Goal: Task Accomplishment & Management: Manage account settings

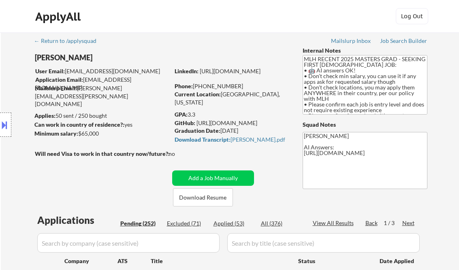
select select ""pending""
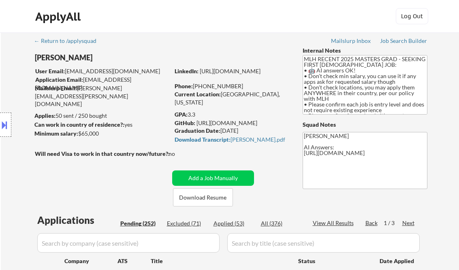
select select ""pending""
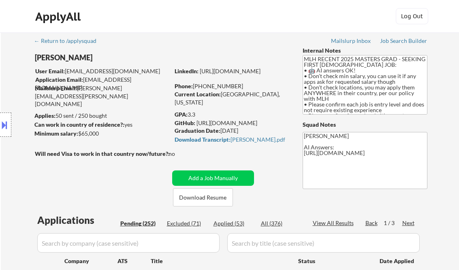
select select ""pending""
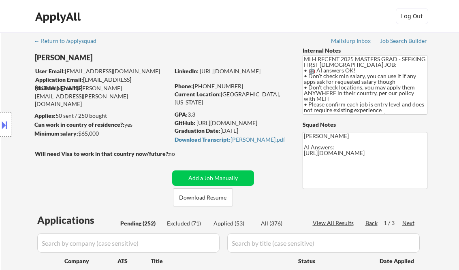
select select ""pending""
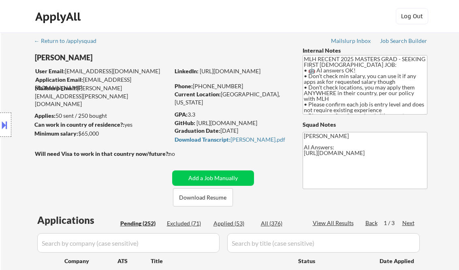
select select ""pending""
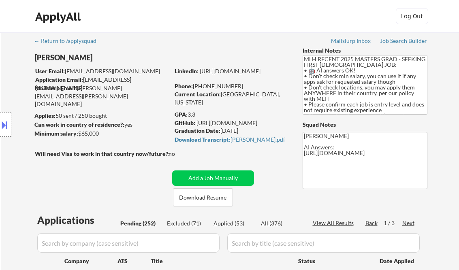
select select ""pending""
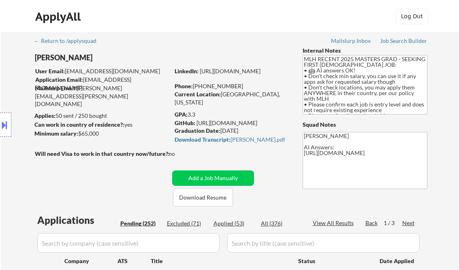
select select ""pending""
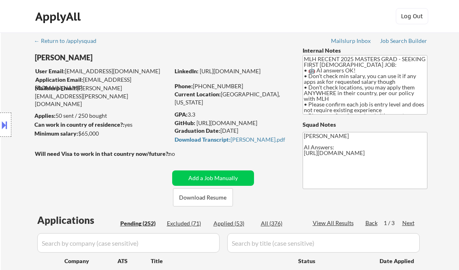
select select ""pending""
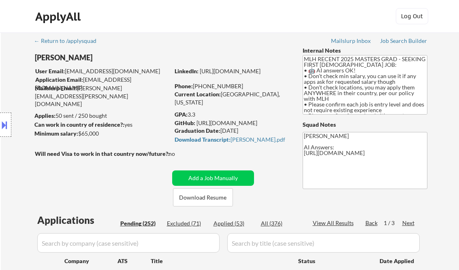
select select ""pending""
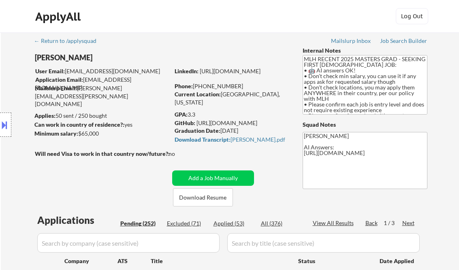
select select ""pending""
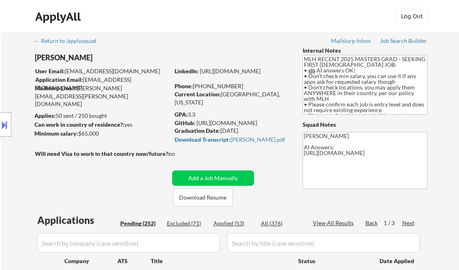
select select ""pending""
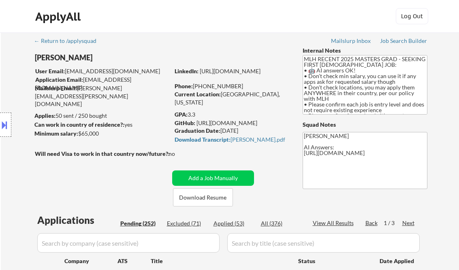
select select ""pending""
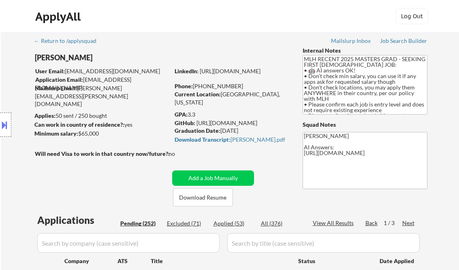
select select ""pending""
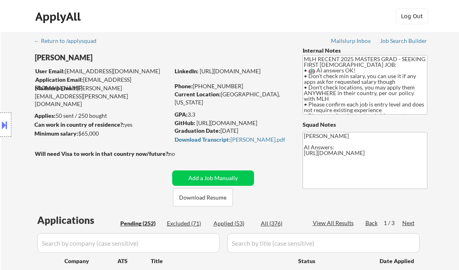
select select ""pending""
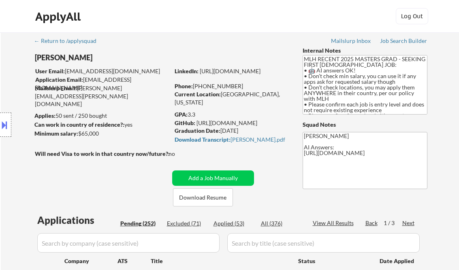
select select ""pending""
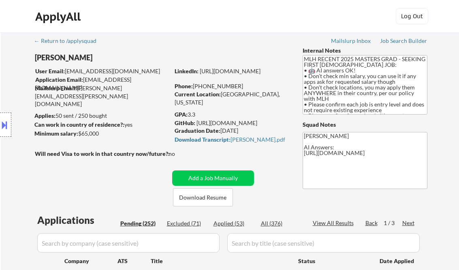
select select ""pending""
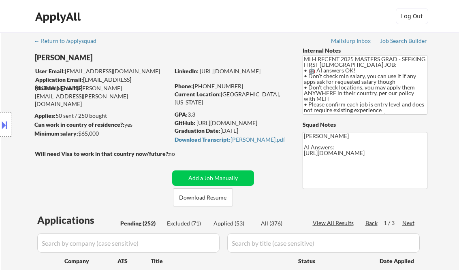
select select ""pending""
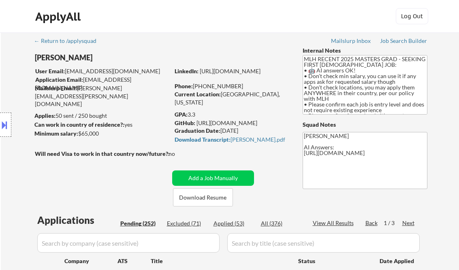
select select ""pending""
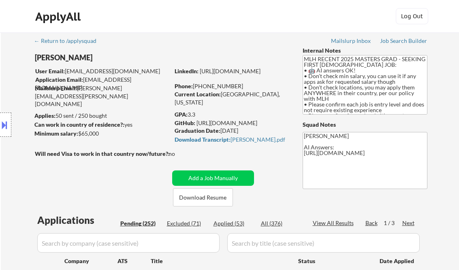
select select ""pending""
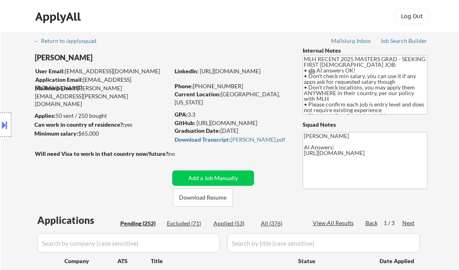
select select ""pending""
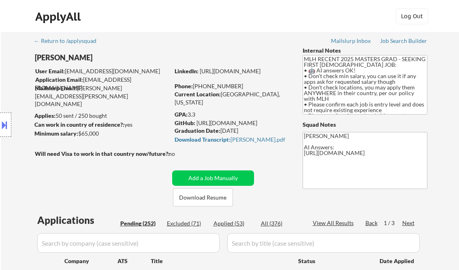
scroll to position [1652, 0]
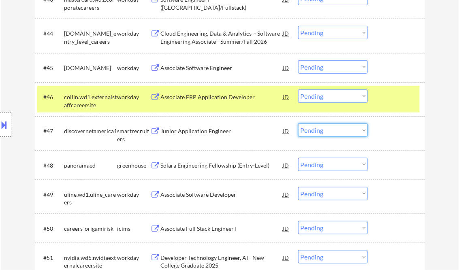
drag, startPoint x: 336, startPoint y: 132, endPoint x: 345, endPoint y: 137, distance: 9.2
click at [336, 132] on select "Choose an option... Pending Applied Excluded (Questions) Excluded (Expired) Exc…" at bounding box center [333, 129] width 70 height 13
click at [298, 123] on select "Choose an option... Pending Applied Excluded (Questions) Excluded (Expired) Exc…" at bounding box center [333, 129] width 70 height 13
select select ""pending""
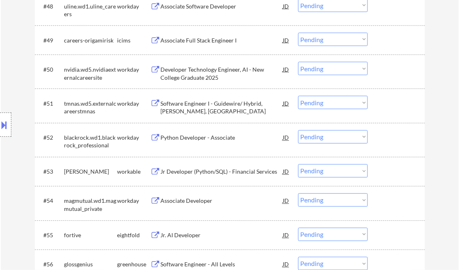
scroll to position [1814, 0]
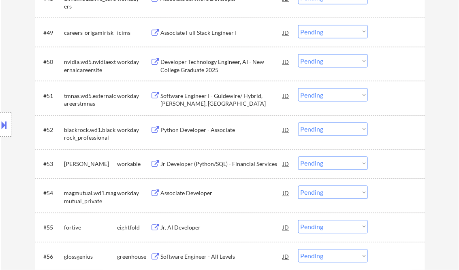
click at [200, 164] on div "Jr Developer (Python/SQL) - Financial Services" at bounding box center [222, 164] width 122 height 8
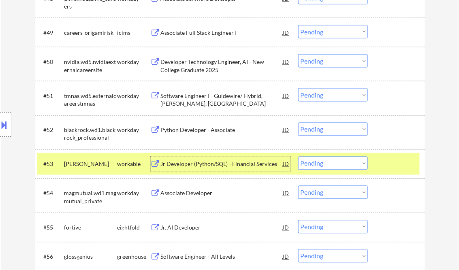
click at [324, 164] on select "Choose an option... Pending Applied Excluded (Questions) Excluded (Expired) Exc…" at bounding box center [333, 163] width 70 height 13
click at [298, 157] on select "Choose an option... Pending Applied Excluded (Questions) Excluded (Expired) Exc…" at bounding box center [333, 163] width 70 height 13
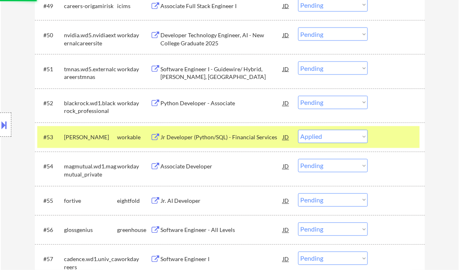
scroll to position [1911, 0]
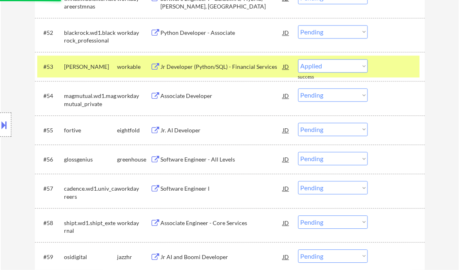
select select ""pending""
click at [202, 160] on div "Software Engineer - All Levels" at bounding box center [222, 160] width 122 height 8
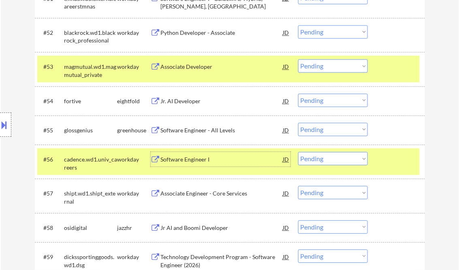
drag, startPoint x: 341, startPoint y: 152, endPoint x: 339, endPoint y: 167, distance: 14.8
click at [341, 152] on select "Choose an option... Pending Applied Excluded (Questions) Excluded (Expired) Exc…" at bounding box center [333, 158] width 70 height 13
click at [298, 152] on select "Choose an option... Pending Applied Excluded (Questions) Excluded (Expired) Exc…" at bounding box center [333, 158] width 70 height 13
select select ""pending""
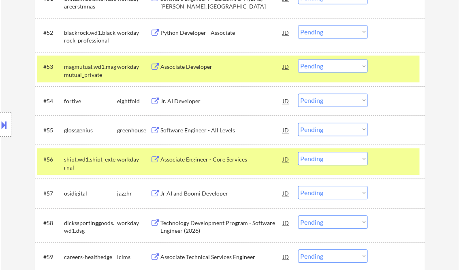
click at [213, 134] on div "Software Engineer - All Levels" at bounding box center [222, 131] width 122 height 8
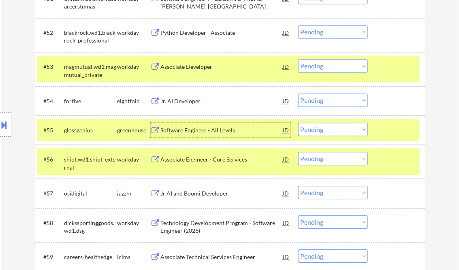
click at [313, 130] on select "Choose an option... Pending Applied Excluded (Questions) Excluded (Expired) Exc…" at bounding box center [333, 129] width 70 height 13
click at [298, 123] on select "Choose an option... Pending Applied Excluded (Questions) Excluded (Expired) Exc…" at bounding box center [333, 129] width 70 height 13
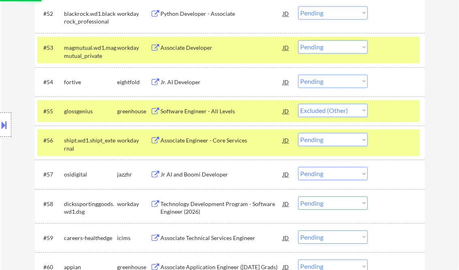
scroll to position [1944, 0]
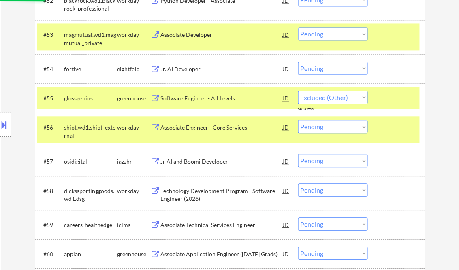
select select ""pending""
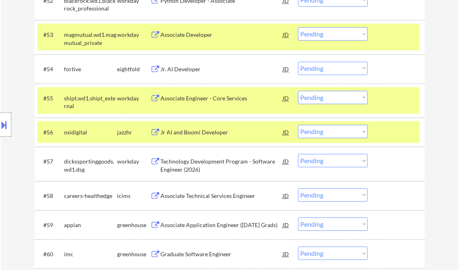
click at [211, 130] on div "Jr AI and Boomi Developer" at bounding box center [222, 132] width 122 height 8
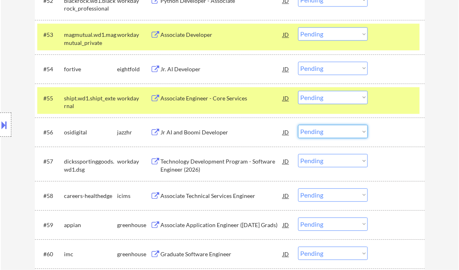
drag, startPoint x: 330, startPoint y: 134, endPoint x: 337, endPoint y: 139, distance: 8.5
click at [330, 134] on select "Choose an option... Pending Applied Excluded (Questions) Excluded (Expired) Exc…" at bounding box center [333, 131] width 70 height 13
click at [298, 125] on select "Choose an option... Pending Applied Excluded (Questions) Excluded (Expired) Exc…" at bounding box center [333, 131] width 70 height 13
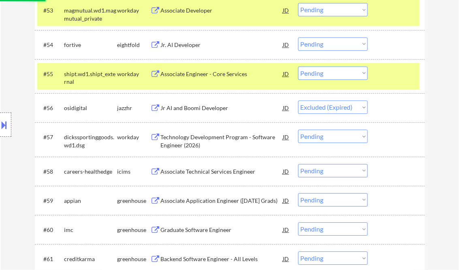
scroll to position [1976, 0]
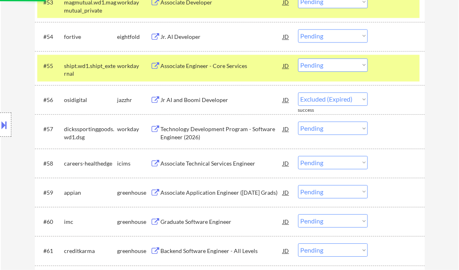
select select ""pending""
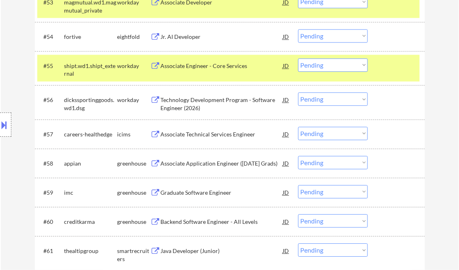
click at [196, 191] on div "Graduate Software Engineer" at bounding box center [222, 193] width 122 height 8
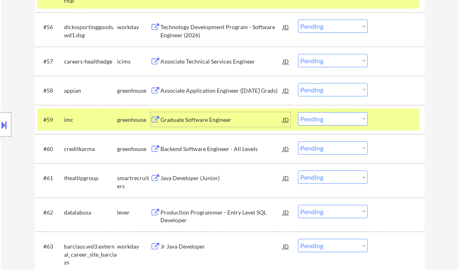
scroll to position [2106, 0]
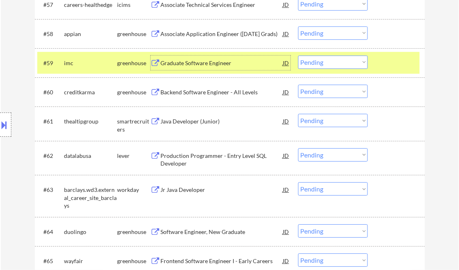
click at [321, 61] on select "Choose an option... Pending Applied Excluded (Questions) Excluded (Expired) Exc…" at bounding box center [333, 61] width 70 height 13
click at [298, 55] on select "Choose an option... Pending Applied Excluded (Questions) Excluded (Expired) Exc…" at bounding box center [333, 61] width 70 height 13
select select ""pending""
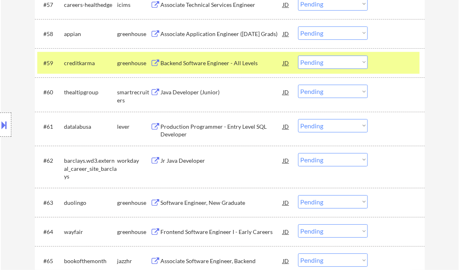
click at [214, 66] on div "Backend Software Engineer - All Levels" at bounding box center [222, 63] width 122 height 8
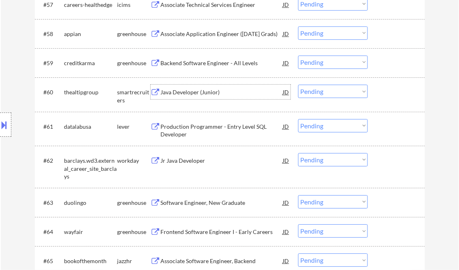
click at [223, 95] on div "Java Developer (Junior)" at bounding box center [222, 92] width 122 height 8
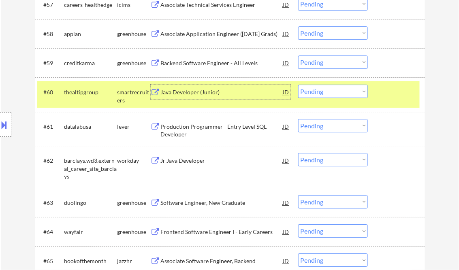
click at [322, 90] on select "Choose an option... Pending Applied Excluded (Questions) Excluded (Expired) Exc…" at bounding box center [333, 91] width 70 height 13
click at [298, 85] on select "Choose an option... Pending Applied Excluded (Questions) Excluded (Expired) Exc…" at bounding box center [333, 91] width 70 height 13
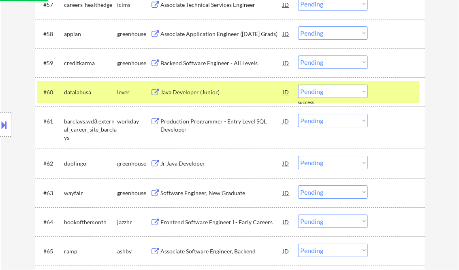
click at [187, 95] on div "Java Developer (Junior)" at bounding box center [222, 92] width 122 height 8
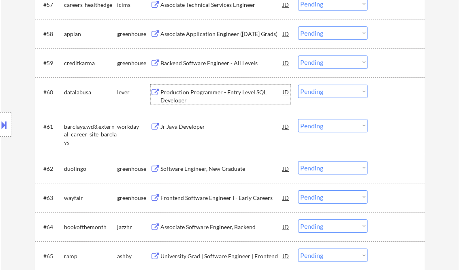
click at [326, 92] on select "Choose an option... Pending Applied Excluded (Questions) Excluded (Expired) Exc…" at bounding box center [333, 91] width 70 height 13
click at [298, 85] on select "Choose an option... Pending Applied Excluded (Questions) Excluded (Expired) Exc…" at bounding box center [333, 91] width 70 height 13
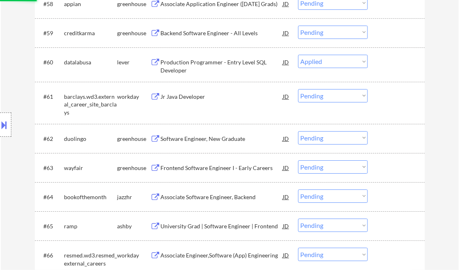
scroll to position [2170, 0]
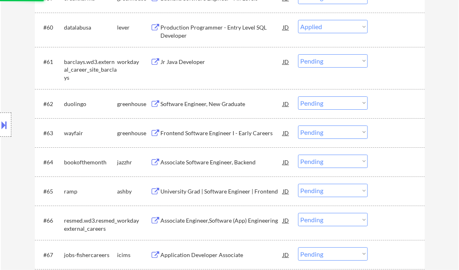
click at [199, 105] on div "Software Engineer, New Graduate" at bounding box center [222, 104] width 122 height 8
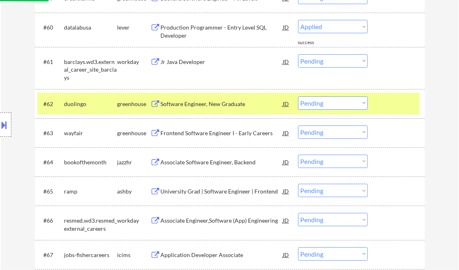
select select ""pending""
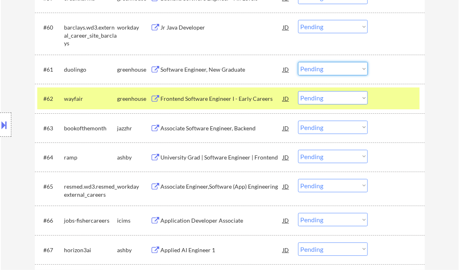
drag, startPoint x: 331, startPoint y: 70, endPoint x: 339, endPoint y: 75, distance: 8.9
click at [331, 70] on select "Choose an option... Pending Applied Excluded (Questions) Excluded (Expired) Exc…" at bounding box center [333, 68] width 70 height 13
click at [298, 62] on select "Choose an option... Pending Applied Excluded (Questions) Excluded (Expired) Exc…" at bounding box center [333, 68] width 70 height 13
click at [185, 98] on div "Frontend Software Engineer I - Early Careers" at bounding box center [222, 99] width 122 height 8
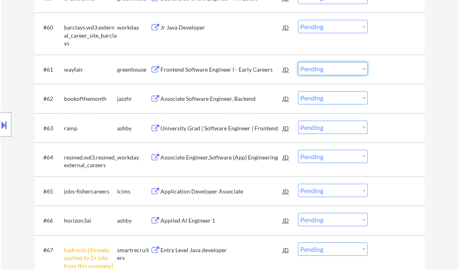
drag, startPoint x: 330, startPoint y: 70, endPoint x: 334, endPoint y: 75, distance: 6.6
click at [330, 70] on select "Choose an option... Pending Applied Excluded (Questions) Excluded (Expired) Exc…" at bounding box center [333, 68] width 70 height 13
click at [298, 62] on select "Choose an option... Pending Applied Excluded (Questions) Excluded (Expired) Exc…" at bounding box center [333, 68] width 70 height 13
select select ""pending""
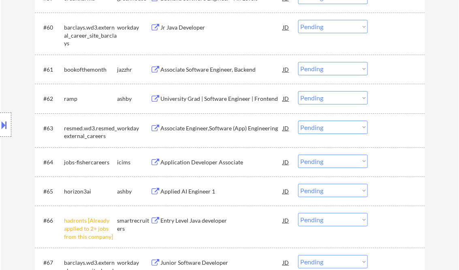
click at [192, 69] on div "Associate Software Engineer, Backend" at bounding box center [222, 70] width 122 height 8
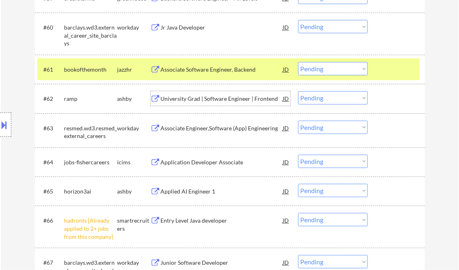
click at [181, 100] on div "University Grad | Software Engineer | Frontend" at bounding box center [222, 99] width 122 height 8
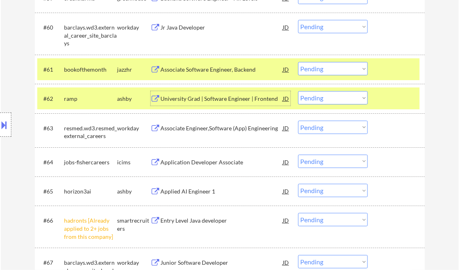
click at [388, 68] on div at bounding box center [397, 69] width 36 height 15
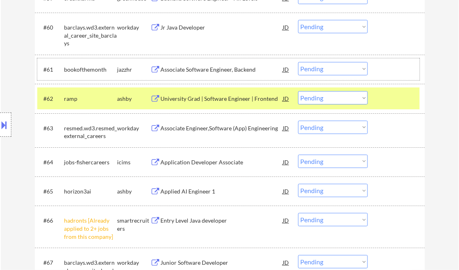
click at [312, 104] on select "Choose an option... Pending Applied Excluded (Questions) Excluded (Expired) Exc…" at bounding box center [333, 97] width 70 height 13
click at [298, 91] on select "Choose an option... Pending Applied Excluded (Questions) Excluded (Expired) Exc…" at bounding box center [333, 97] width 70 height 13
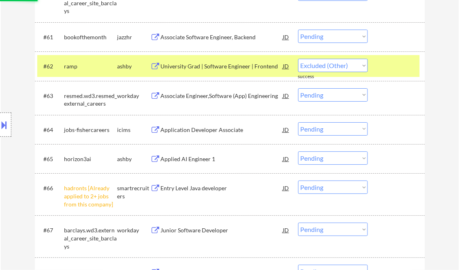
select select ""pending""
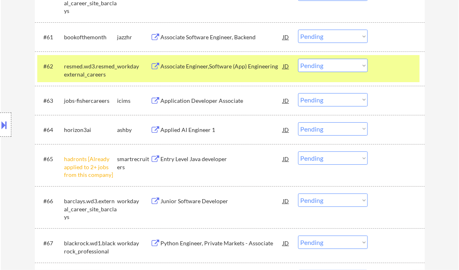
click at [319, 158] on select "Choose an option... Pending Applied Excluded (Questions) Excluded (Expired) Exc…" at bounding box center [333, 157] width 70 height 13
click at [298, 151] on select "Choose an option... Pending Applied Excluded (Questions) Excluded (Expired) Exc…" at bounding box center [333, 157] width 70 height 13
select select ""pending""
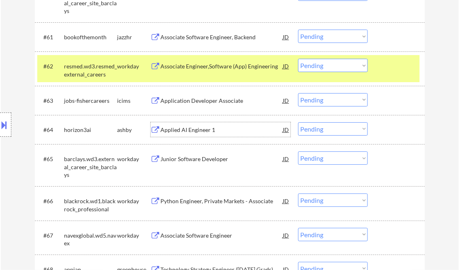
click at [209, 129] on div "Applied AI Engineer 1" at bounding box center [222, 130] width 122 height 8
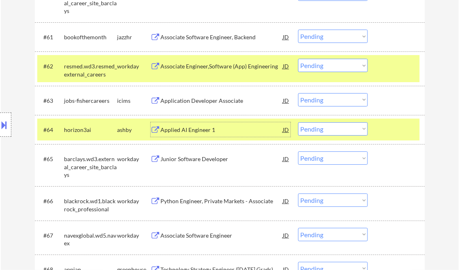
drag, startPoint x: 324, startPoint y: 131, endPoint x: 326, endPoint y: 135, distance: 4.9
click at [324, 131] on select "Choose an option... Pending Applied Excluded (Questions) Excluded (Expired) Exc…" at bounding box center [333, 128] width 70 height 13
click at [298, 122] on select "Choose an option... Pending Applied Excluded (Questions) Excluded (Expired) Exc…" at bounding box center [333, 128] width 70 height 13
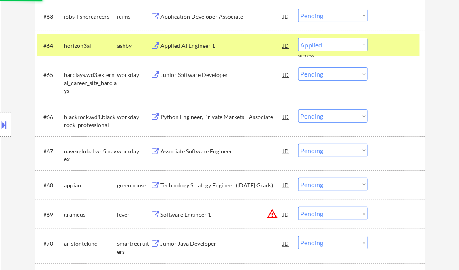
scroll to position [2300, 0]
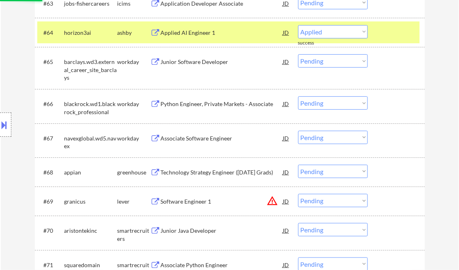
select select ""pending""
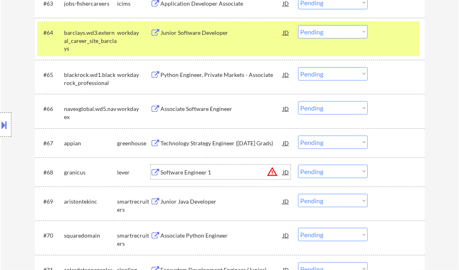
click at [202, 172] on div "Software Engineer 1" at bounding box center [222, 172] width 122 height 8
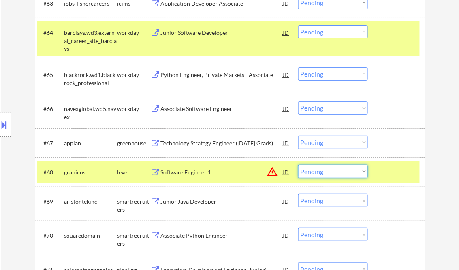
drag, startPoint x: 331, startPoint y: 170, endPoint x: 353, endPoint y: 186, distance: 26.6
click at [331, 170] on select "Choose an option... Pending Applied Excluded (Questions) Excluded (Expired) Exc…" at bounding box center [333, 171] width 70 height 13
click at [298, 165] on select "Choose an option... Pending Applied Excluded (Questions) Excluded (Expired) Exc…" at bounding box center [333, 171] width 70 height 13
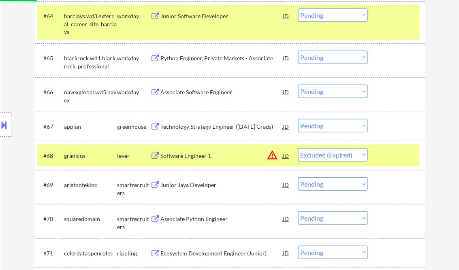
scroll to position [2365, 0]
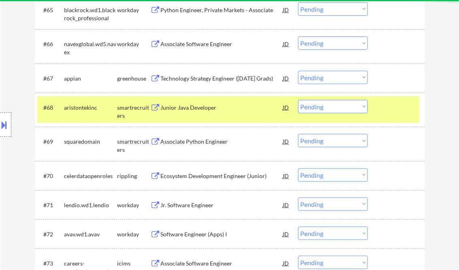
click at [193, 107] on div "Junior Java Developer" at bounding box center [222, 108] width 122 height 8
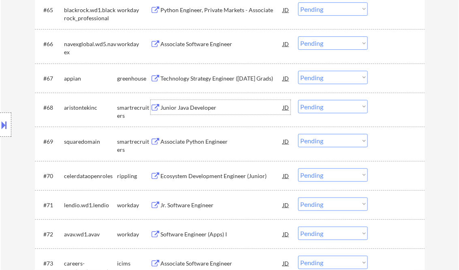
drag, startPoint x: 311, startPoint y: 106, endPoint x: 319, endPoint y: 111, distance: 9.4
click at [311, 106] on select "Choose an option... Pending Applied Excluded (Questions) Excluded (Expired) Exc…" at bounding box center [333, 106] width 70 height 13
click at [298, 100] on select "Choose an option... Pending Applied Excluded (Questions) Excluded (Expired) Exc…" at bounding box center [333, 106] width 70 height 13
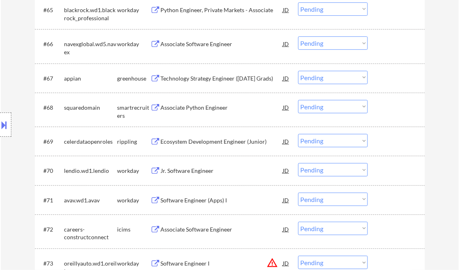
click at [202, 106] on div "Associate Python Engineer" at bounding box center [222, 108] width 122 height 8
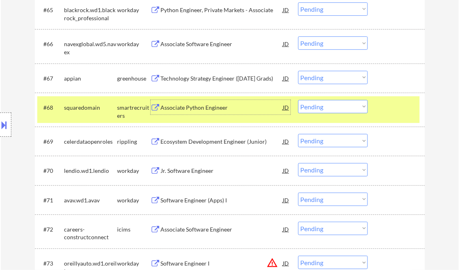
click at [326, 107] on select "Choose an option... Pending Applied Excluded (Questions) Excluded (Expired) Exc…" at bounding box center [333, 106] width 70 height 13
click at [298, 100] on select "Choose an option... Pending Applied Excluded (Questions) Excluded (Expired) Exc…" at bounding box center [333, 106] width 70 height 13
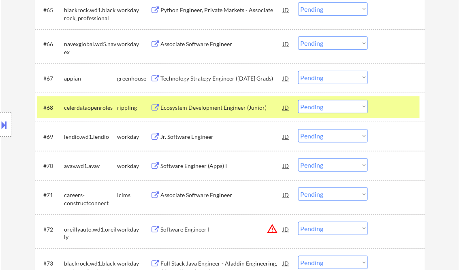
click at [221, 107] on div "Ecosystem Development Engineer (Junior)" at bounding box center [222, 108] width 122 height 8
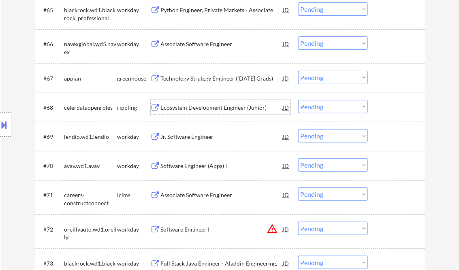
drag, startPoint x: 318, startPoint y: 105, endPoint x: 335, endPoint y: 109, distance: 17.1
click at [319, 105] on select "Choose an option... Pending Applied Excluded (Questions) Excluded (Expired) Exc…" at bounding box center [333, 106] width 70 height 13
click at [298, 100] on select "Choose an option... Pending Applied Excluded (Questions) Excluded (Expired) Exc…" at bounding box center [333, 106] width 70 height 13
select select ""pending""
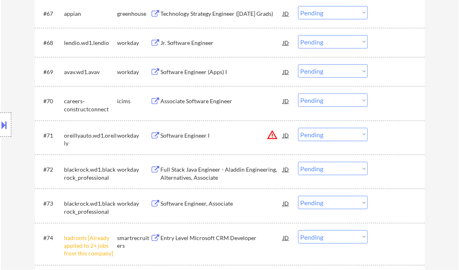
scroll to position [2527, 0]
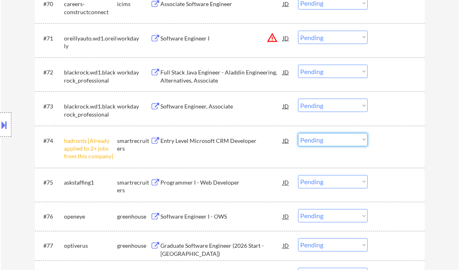
click at [314, 142] on select "Choose an option... Pending Applied Excluded (Questions) Excluded (Expired) Exc…" at bounding box center [333, 139] width 70 height 13
click at [298, 133] on select "Choose an option... Pending Applied Excluded (Questions) Excluded (Expired) Exc…" at bounding box center [333, 139] width 70 height 13
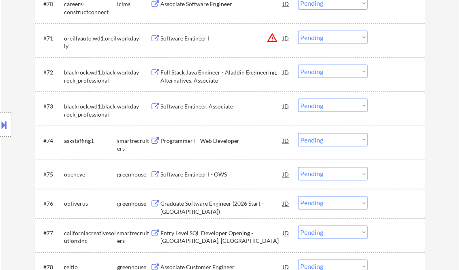
click at [206, 143] on div "Programmer I - Web Developer" at bounding box center [222, 141] width 122 height 8
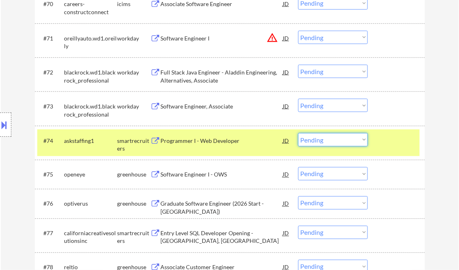
drag, startPoint x: 319, startPoint y: 138, endPoint x: 328, endPoint y: 146, distance: 11.5
click at [319, 138] on select "Choose an option... Pending Applied Excluded (Questions) Excluded (Expired) Exc…" at bounding box center [333, 139] width 70 height 13
click at [298, 133] on select "Choose an option... Pending Applied Excluded (Questions) Excluded (Expired) Exc…" at bounding box center [333, 139] width 70 height 13
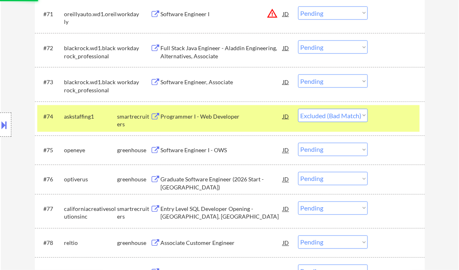
scroll to position [2559, 0]
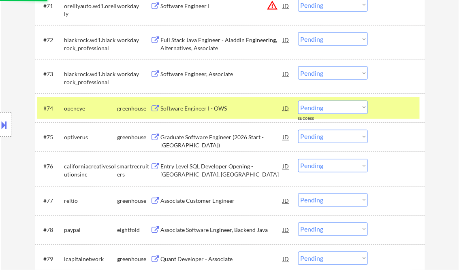
click at [204, 111] on div "Software Engineer I - OWS" at bounding box center [222, 108] width 122 height 8
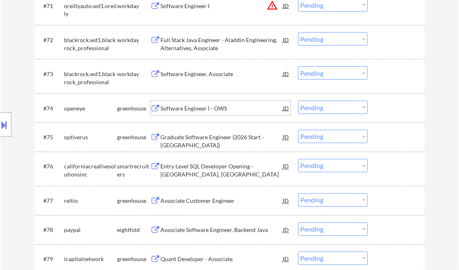
drag, startPoint x: 318, startPoint y: 108, endPoint x: 326, endPoint y: 114, distance: 10.7
click at [318, 108] on select "Choose an option... Pending Applied Excluded (Questions) Excluded (Expired) Exc…" at bounding box center [333, 107] width 70 height 13
click at [298, 101] on select "Choose an option... Pending Applied Excluded (Questions) Excluded (Expired) Exc…" at bounding box center [333, 107] width 70 height 13
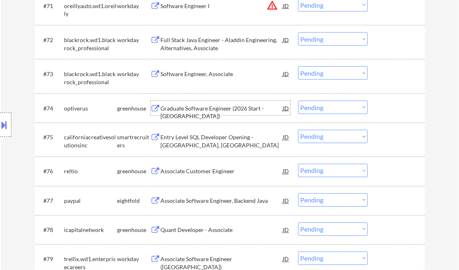
click at [215, 109] on div "Graduate Software Engineer (2026 Start - Austin)" at bounding box center [222, 112] width 122 height 16
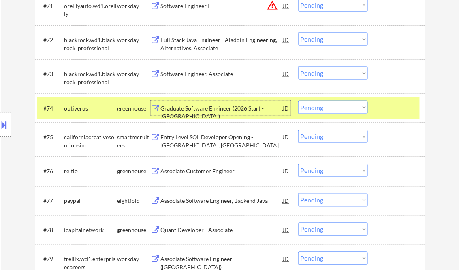
click at [320, 109] on select "Choose an option... Pending Applied Excluded (Questions) Excluded (Expired) Exc…" at bounding box center [333, 107] width 70 height 13
click at [298, 101] on select "Choose an option... Pending Applied Excluded (Questions) Excluded (Expired) Exc…" at bounding box center [333, 107] width 70 height 13
select select ""pending""
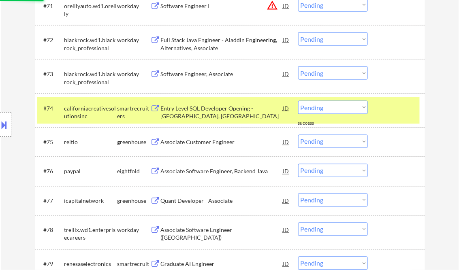
click at [198, 112] on div "Entry Level SQL Developer Opening - San Diego, CA" at bounding box center [222, 112] width 122 height 16
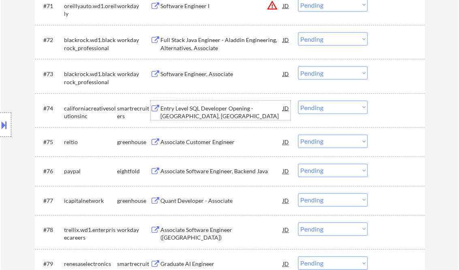
click at [229, 141] on div "Associate Customer Engineer" at bounding box center [222, 142] width 122 height 8
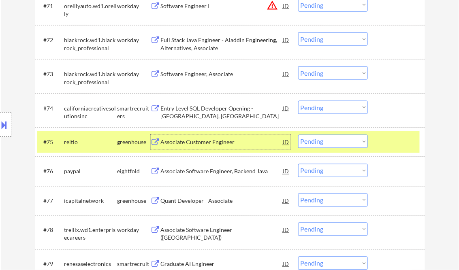
drag, startPoint x: 318, startPoint y: 141, endPoint x: 324, endPoint y: 147, distance: 7.7
click at [318, 141] on select "Choose an option... Pending Applied Excluded (Questions) Excluded (Expired) Exc…" at bounding box center [333, 141] width 70 height 13
click at [298, 135] on select "Choose an option... Pending Applied Excluded (Questions) Excluded (Expired) Exc…" at bounding box center [333, 141] width 70 height 13
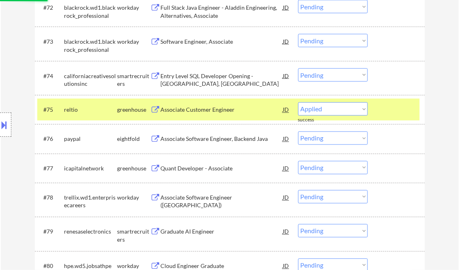
select select ""pending""
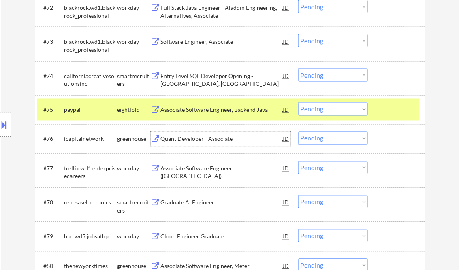
click at [219, 145] on div "Quant Developer - Associate" at bounding box center [222, 139] width 122 height 15
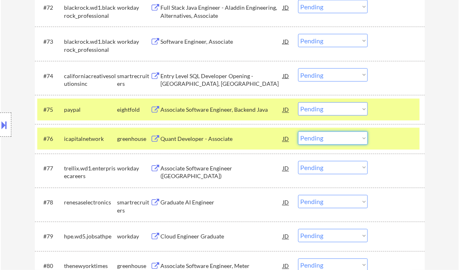
click at [342, 142] on select "Choose an option... Pending Applied Excluded (Questions) Excluded (Expired) Exc…" at bounding box center [333, 138] width 70 height 13
click at [298, 132] on select "Choose an option... Pending Applied Excluded (Questions) Excluded (Expired) Exc…" at bounding box center [333, 138] width 70 height 13
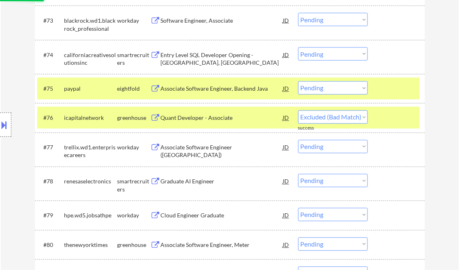
select select ""pending""
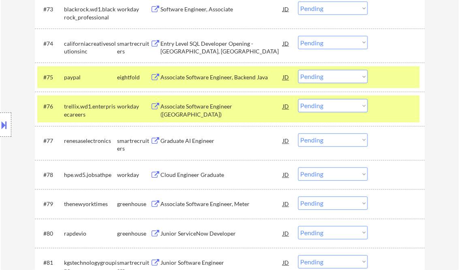
click at [194, 142] on div "Graduate AI Engineer" at bounding box center [222, 141] width 122 height 8
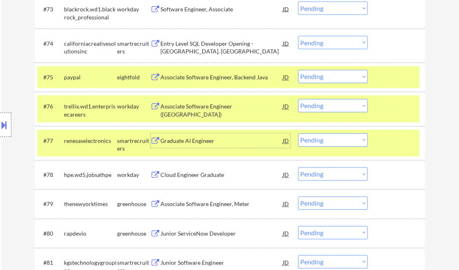
click at [323, 139] on select "Choose an option... Pending Applied Excluded (Questions) Excluded (Expired) Exc…" at bounding box center [333, 140] width 70 height 13
click at [298, 134] on select "Choose an option... Pending Applied Excluded (Questions) Excluded (Expired) Exc…" at bounding box center [333, 140] width 70 height 13
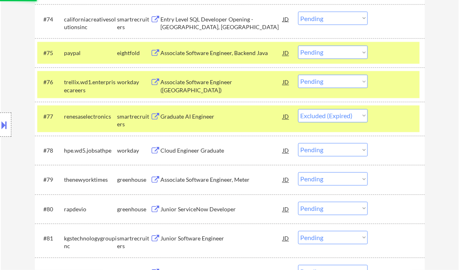
scroll to position [2656, 0]
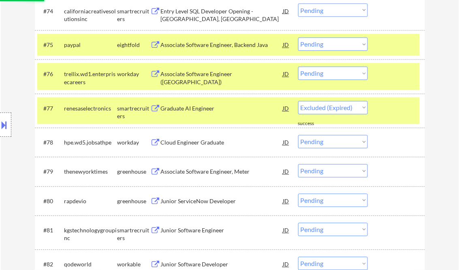
select select ""pending""
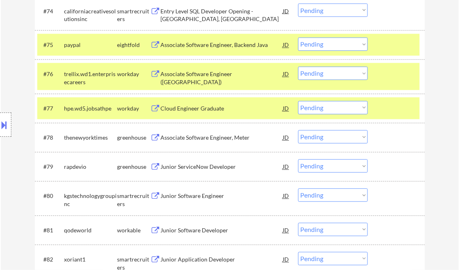
click at [192, 139] on div "Associate Software Engineer, Meter" at bounding box center [222, 138] width 122 height 8
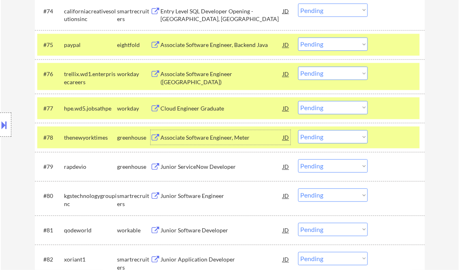
click at [390, 108] on div at bounding box center [397, 108] width 36 height 15
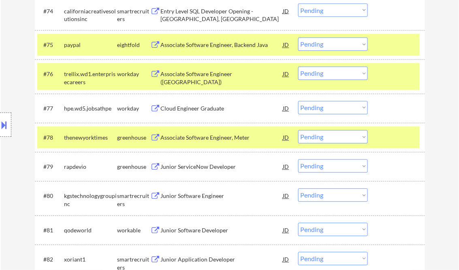
click at [390, 75] on div at bounding box center [397, 74] width 36 height 15
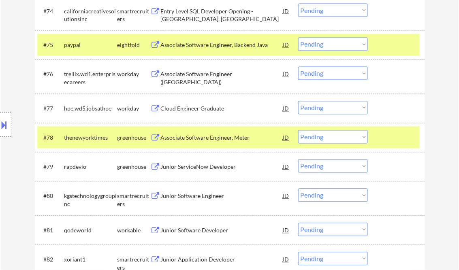
click at [390, 47] on div at bounding box center [397, 45] width 36 height 15
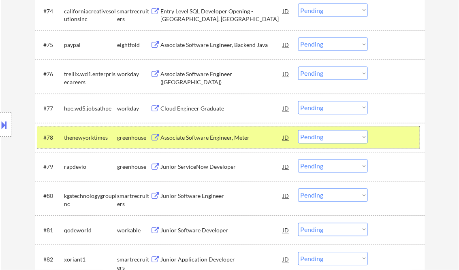
click at [390, 141] on div at bounding box center [397, 137] width 36 height 15
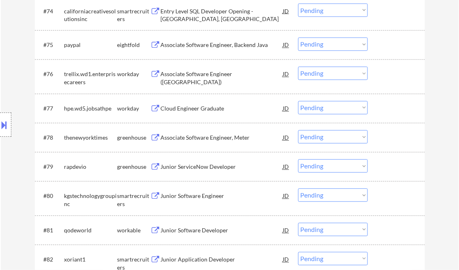
click at [359, 135] on select "Choose an option... Pending Applied Excluded (Questions) Excluded (Expired) Exc…" at bounding box center [333, 136] width 70 height 13
click at [298, 130] on select "Choose an option... Pending Applied Excluded (Questions) Excluded (Expired) Exc…" at bounding box center [333, 136] width 70 height 13
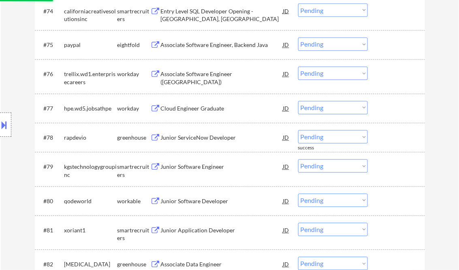
click at [207, 138] on div "Junior ServiceNow Developer" at bounding box center [222, 138] width 122 height 8
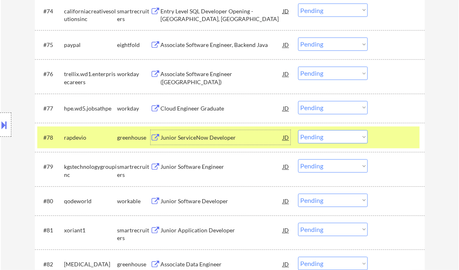
click at [228, 141] on div "Junior ServiceNow Developer" at bounding box center [222, 138] width 122 height 8
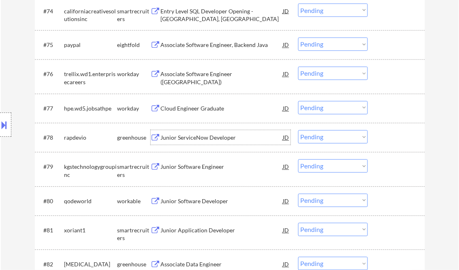
drag, startPoint x: 328, startPoint y: 133, endPoint x: 334, endPoint y: 141, distance: 10.1
click at [328, 133] on select "Choose an option... Pending Applied Excluded (Questions) Excluded (Expired) Exc…" at bounding box center [333, 136] width 70 height 13
click at [298, 130] on select "Choose an option... Pending Applied Excluded (Questions) Excluded (Expired) Exc…" at bounding box center [333, 136] width 70 height 13
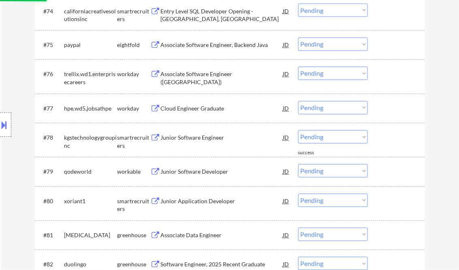
drag, startPoint x: 189, startPoint y: 138, endPoint x: 194, endPoint y: 137, distance: 5.5
click at [189, 138] on div "Junior Software Engineer" at bounding box center [222, 138] width 122 height 8
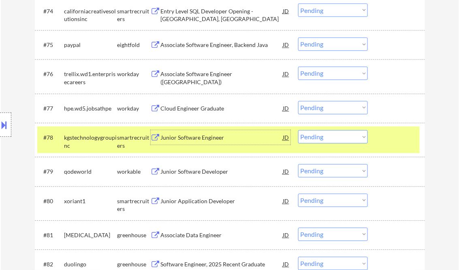
drag, startPoint x: 318, startPoint y: 138, endPoint x: 322, endPoint y: 145, distance: 8.1
click at [318, 138] on select "Choose an option... Pending Applied Excluded (Questions) Excluded (Expired) Exc…" at bounding box center [333, 136] width 70 height 13
click at [298, 130] on select "Choose an option... Pending Applied Excluded (Questions) Excluded (Expired) Exc…" at bounding box center [333, 136] width 70 height 13
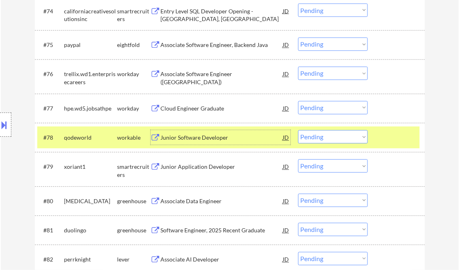
click at [196, 135] on div "Junior Software Developer" at bounding box center [222, 138] width 122 height 8
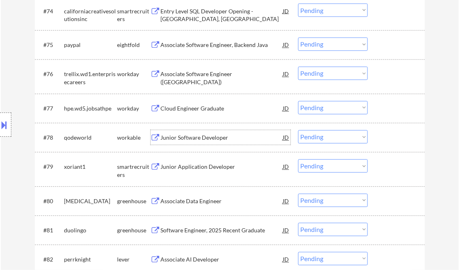
click at [331, 139] on select "Choose an option... Pending Applied Excluded (Questions) Excluded (Expired) Exc…" at bounding box center [333, 136] width 70 height 13
click at [298, 130] on select "Choose an option... Pending Applied Excluded (Questions) Excluded (Expired) Exc…" at bounding box center [333, 136] width 70 height 13
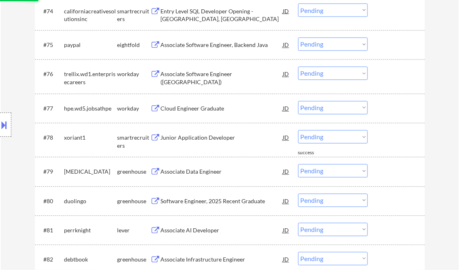
click at [190, 137] on div "Junior Application Developer" at bounding box center [222, 138] width 122 height 8
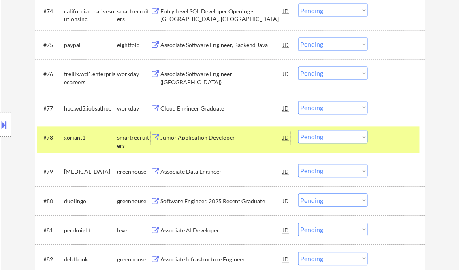
click at [333, 138] on select "Choose an option... Pending Applied Excluded (Questions) Excluded (Expired) Exc…" at bounding box center [333, 136] width 70 height 13
click at [298, 130] on select "Choose an option... Pending Applied Excluded (Questions) Excluded (Expired) Exc…" at bounding box center [333, 136] width 70 height 13
click at [197, 170] on div "Associate Data Engineer" at bounding box center [222, 172] width 122 height 8
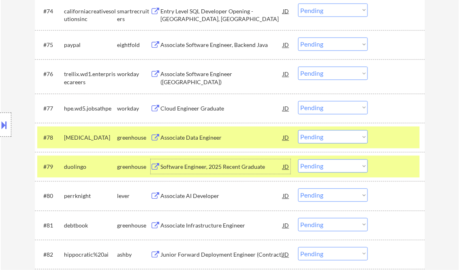
click at [334, 139] on select "Choose an option... Pending Applied Excluded (Questions) Excluded (Expired) Exc…" at bounding box center [333, 136] width 70 height 13
click at [298, 130] on select "Choose an option... Pending Applied Excluded (Questions) Excluded (Expired) Exc…" at bounding box center [333, 136] width 70 height 13
click at [234, 167] on div "Software Engineer, 2025 Recent Graduate" at bounding box center [222, 167] width 122 height 8
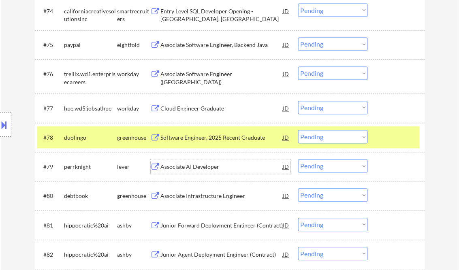
drag, startPoint x: 329, startPoint y: 138, endPoint x: 334, endPoint y: 144, distance: 8.0
click at [329, 138] on select "Choose an option... Pending Applied Excluded (Questions) Excluded (Expired) Exc…" at bounding box center [333, 136] width 70 height 13
click at [298, 130] on select "Choose an option... Pending Applied Excluded (Questions) Excluded (Expired) Exc…" at bounding box center [333, 136] width 70 height 13
click at [198, 169] on div "Associate AI Developer" at bounding box center [222, 167] width 122 height 8
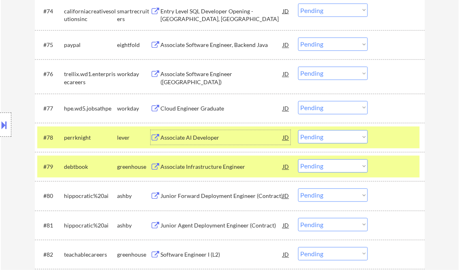
click at [215, 141] on div "Associate AI Developer" at bounding box center [222, 138] width 122 height 8
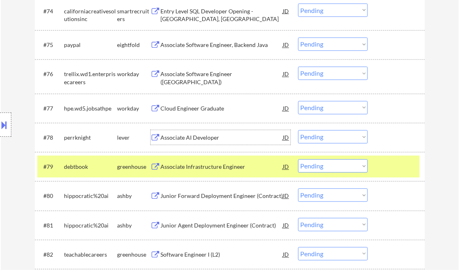
click at [320, 138] on select "Choose an option... Pending Applied Excluded (Questions) Excluded (Expired) Exc…" at bounding box center [333, 136] width 70 height 13
click at [298, 130] on select "Choose an option... Pending Applied Excluded (Questions) Excluded (Expired) Exc…" at bounding box center [333, 136] width 70 height 13
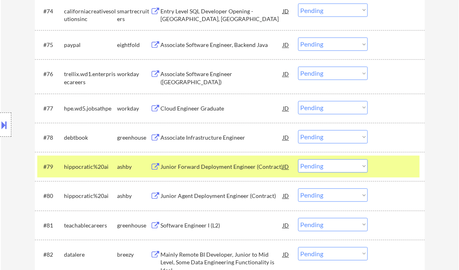
click at [196, 141] on div "Associate Infrastructure Engineer" at bounding box center [222, 138] width 122 height 8
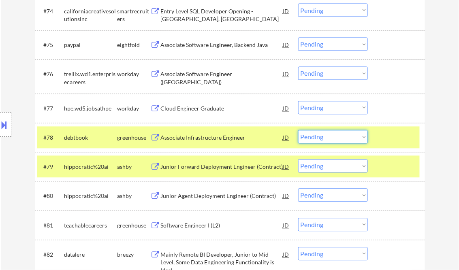
click at [321, 137] on select "Choose an option... Pending Applied Excluded (Questions) Excluded (Expired) Exc…" at bounding box center [333, 136] width 70 height 13
click at [298, 130] on select "Choose an option... Pending Applied Excluded (Questions) Excluded (Expired) Exc…" at bounding box center [333, 136] width 70 height 13
click at [387, 141] on div at bounding box center [397, 137] width 36 height 15
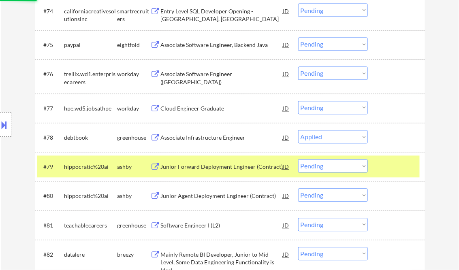
click at [401, 170] on div at bounding box center [397, 167] width 36 height 15
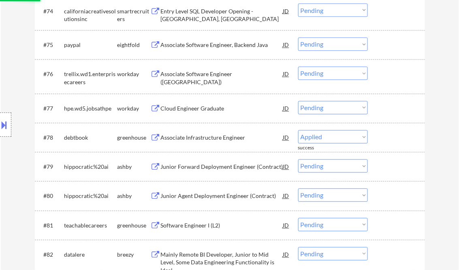
select select ""pending""
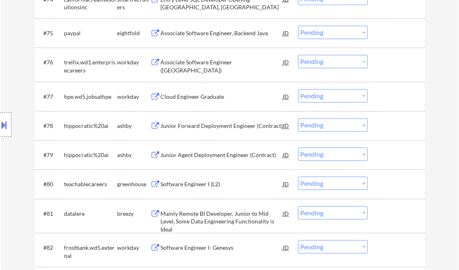
scroll to position [2721, 0]
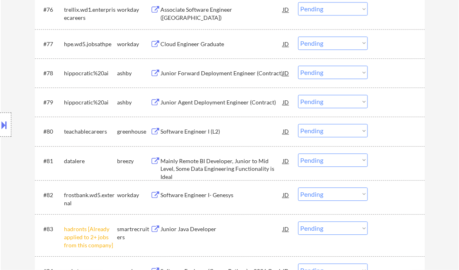
click at [190, 131] on div "Software Engineer I (L2)" at bounding box center [222, 132] width 122 height 8
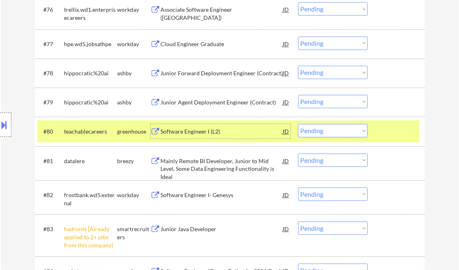
click at [339, 130] on select "Choose an option... Pending Applied Excluded (Questions) Excluded (Expired) Exc…" at bounding box center [333, 130] width 70 height 13
click at [298, 124] on select "Choose an option... Pending Applied Excluded (Questions) Excluded (Expired) Exc…" at bounding box center [333, 130] width 70 height 13
select select ""pending""
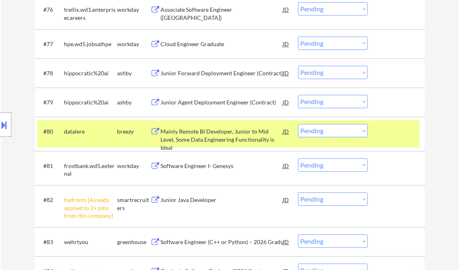
click at [325, 198] on select "Choose an option... Pending Applied Excluded (Questions) Excluded (Expired) Exc…" at bounding box center [333, 198] width 70 height 13
click at [298, 192] on select "Choose an option... Pending Applied Excluded (Questions) Excluded (Expired) Exc…" at bounding box center [333, 198] width 70 height 13
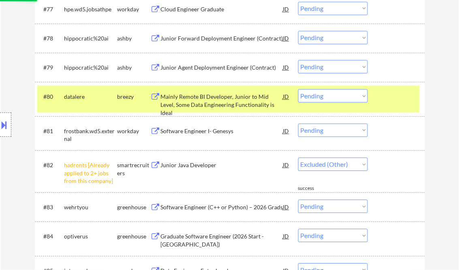
scroll to position [2786, 0]
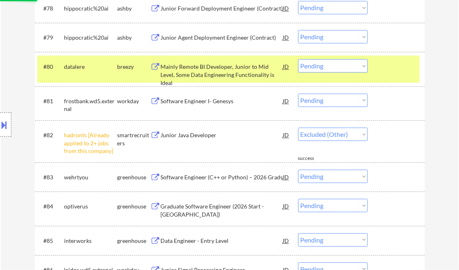
select select ""pending""
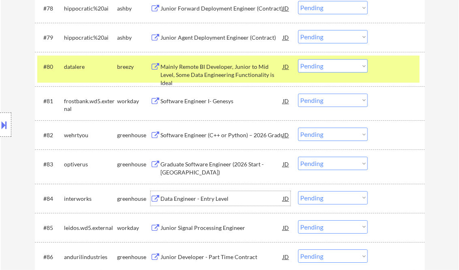
click at [195, 198] on div "Data Engineer - Entry Level" at bounding box center [222, 199] width 122 height 8
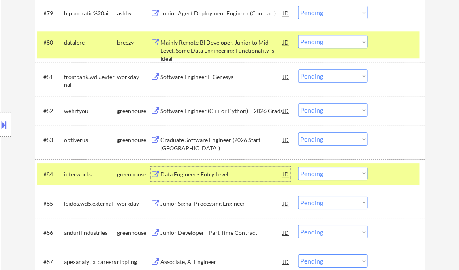
scroll to position [2818, 0]
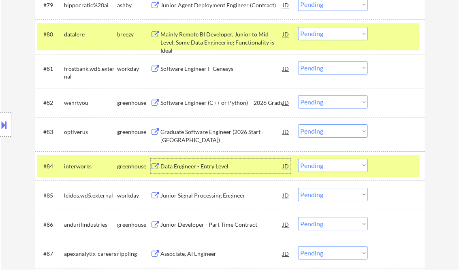
click at [319, 168] on select "Choose an option... Pending Applied Excluded (Questions) Excluded (Expired) Exc…" at bounding box center [333, 165] width 70 height 13
click at [298, 159] on select "Choose an option... Pending Applied Excluded (Questions) Excluded (Expired) Exc…" at bounding box center [333, 165] width 70 height 13
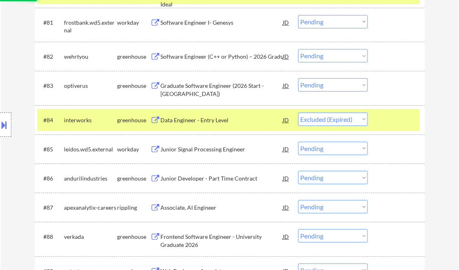
scroll to position [2883, 0]
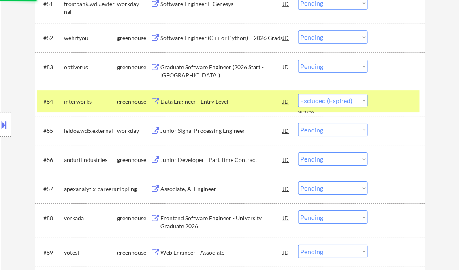
select select ""pending""
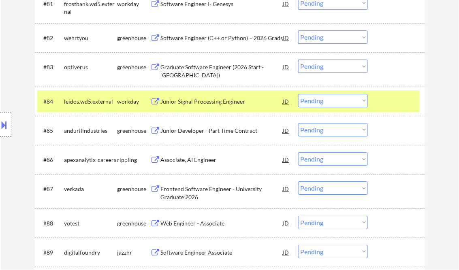
click at [324, 130] on select "Choose an option... Pending Applied Excluded (Questions) Excluded (Expired) Exc…" at bounding box center [333, 129] width 70 height 13
click at [298, 123] on select "Choose an option... Pending Applied Excluded (Questions) Excluded (Expired) Exc…" at bounding box center [333, 129] width 70 height 13
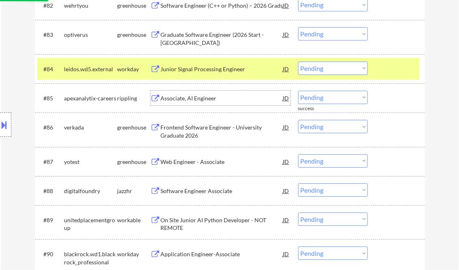
click at [184, 97] on div "Associate, AI Engineer" at bounding box center [222, 98] width 122 height 8
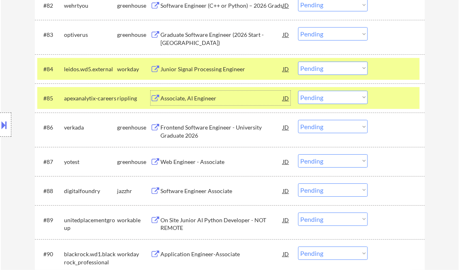
drag, startPoint x: 324, startPoint y: 94, endPoint x: 326, endPoint y: 105, distance: 11.0
click at [324, 94] on select "Choose an option... Pending Applied Excluded (Questions) Excluded (Expired) Exc…" at bounding box center [333, 97] width 70 height 13
click at [298, 91] on select "Choose an option... Pending Applied Excluded (Questions) Excluded (Expired) Exc…" at bounding box center [333, 97] width 70 height 13
select select ""pending""
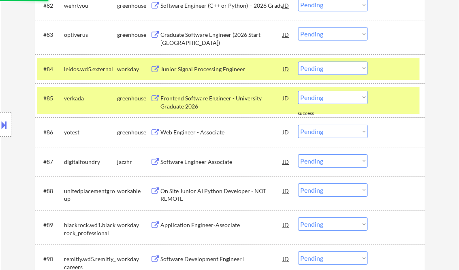
click at [187, 132] on div "Web Engineer - Associate" at bounding box center [222, 132] width 122 height 8
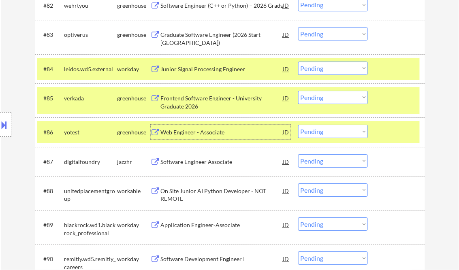
click at [328, 130] on select "Choose an option... Pending Applied Excluded (Questions) Excluded (Expired) Exc…" at bounding box center [333, 131] width 70 height 13
click at [298, 125] on select "Choose an option... Pending Applied Excluded (Questions) Excluded (Expired) Exc…" at bounding box center [333, 131] width 70 height 13
click at [226, 164] on div "Software Engineer Associate" at bounding box center [222, 162] width 122 height 8
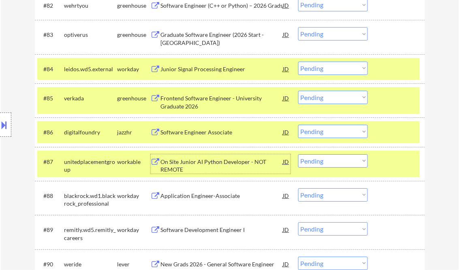
drag, startPoint x: 320, startPoint y: 132, endPoint x: 329, endPoint y: 139, distance: 10.7
click at [320, 132] on select "Choose an option... Pending Applied Excluded (Questions) Excluded (Expired) Exc…" at bounding box center [333, 131] width 70 height 13
click at [298, 125] on select "Choose an option... Pending Applied Excluded (Questions) Excluded (Expired) Exc…" at bounding box center [333, 131] width 70 height 13
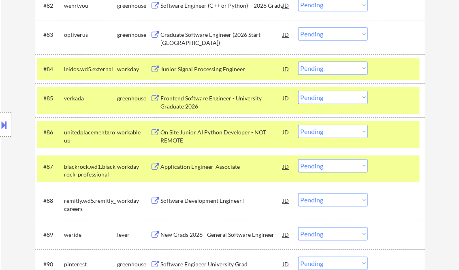
click at [196, 138] on div "On Site Junior AI Python Developer - NOT REMOTE" at bounding box center [222, 136] width 122 height 16
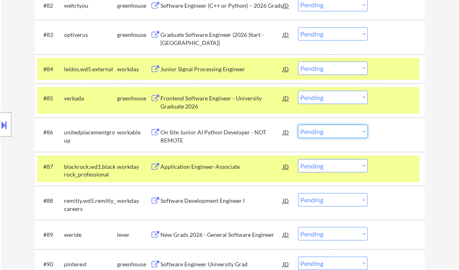
click at [321, 132] on select "Choose an option... Pending Applied Excluded (Questions) Excluded (Expired) Exc…" at bounding box center [333, 131] width 70 height 13
click at [298, 125] on select "Choose an option... Pending Applied Excluded (Questions) Excluded (Expired) Exc…" at bounding box center [333, 131] width 70 height 13
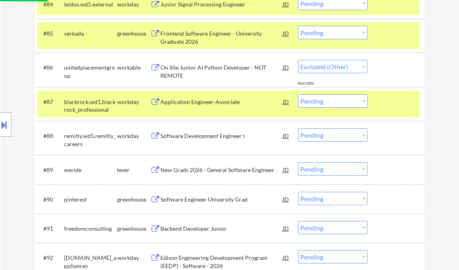
scroll to position [3013, 0]
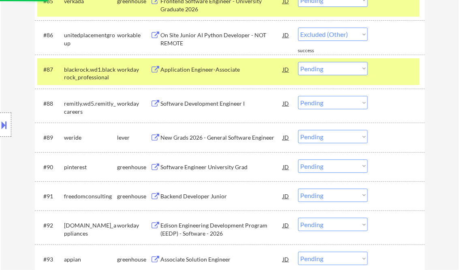
select select ""pending""
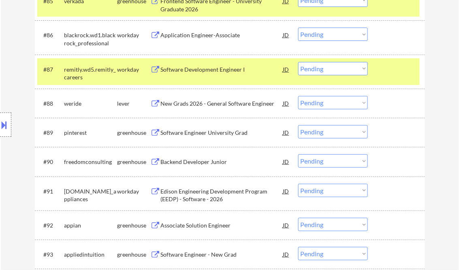
click at [208, 136] on div "Software Engineer University Grad" at bounding box center [222, 133] width 122 height 8
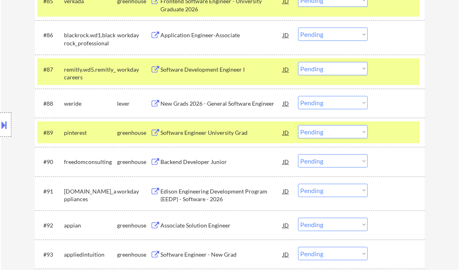
select select ""pending""
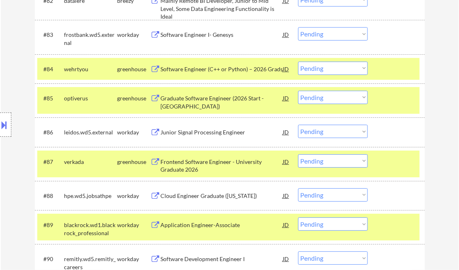
scroll to position [3103, 0]
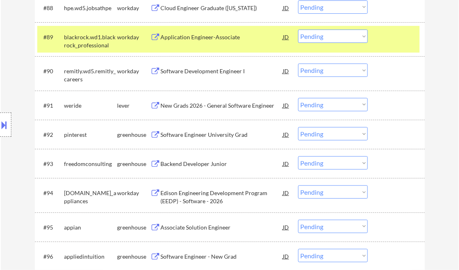
click at [324, 134] on select "Choose an option... Pending Applied Excluded (Questions) Excluded (Expired) Exc…" at bounding box center [333, 133] width 70 height 13
click at [298, 127] on select "Choose an option... Pending Applied Excluded (Questions) Excluded (Expired) Exc…" at bounding box center [333, 133] width 70 height 13
click at [207, 163] on div "Backend Developer Junior" at bounding box center [222, 164] width 122 height 8
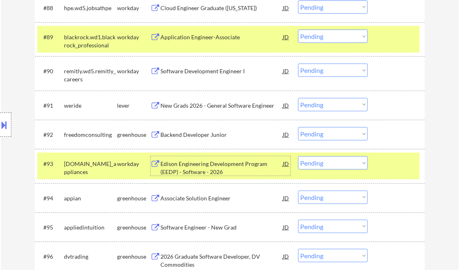
click at [320, 133] on select "Choose an option... Pending Applied Excluded (Questions) Excluded (Expired) Exc…" at bounding box center [333, 133] width 70 height 13
click at [298, 127] on select "Choose an option... Pending Applied Excluded (Questions) Excluded (Expired) Exc…" at bounding box center [333, 133] width 70 height 13
select select ""pending""
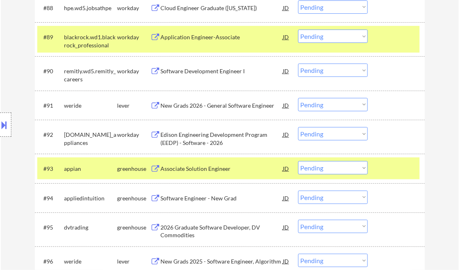
click at [196, 166] on div "Associate Solution Engineer" at bounding box center [222, 169] width 122 height 8
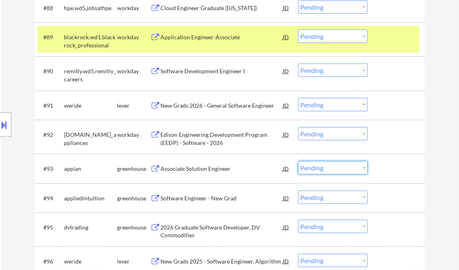
drag, startPoint x: 314, startPoint y: 168, endPoint x: 324, endPoint y: 175, distance: 11.6
click at [314, 168] on select "Choose an option... Pending Applied Excluded (Questions) Excluded (Expired) Exc…" at bounding box center [333, 167] width 70 height 13
click at [298, 162] on select "Choose an option... Pending Applied Excluded (Questions) Excluded (Expired) Exc…" at bounding box center [333, 167] width 70 height 13
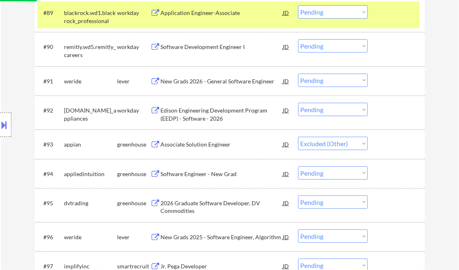
scroll to position [3136, 0]
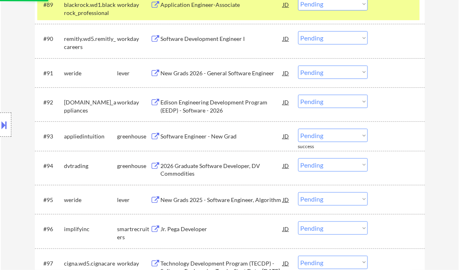
click at [193, 139] on div "Software Engineer - New Grad" at bounding box center [222, 136] width 122 height 8
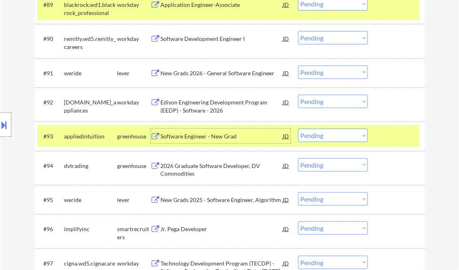
drag, startPoint x: 324, startPoint y: 137, endPoint x: 326, endPoint y: 141, distance: 5.1
click at [324, 136] on select "Choose an option... Pending Applied Excluded (Questions) Excluded (Expired) Exc…" at bounding box center [333, 135] width 70 height 13
click at [298, 129] on select "Choose an option... Pending Applied Excluded (Questions) Excluded (Expired) Exc…" at bounding box center [333, 135] width 70 height 13
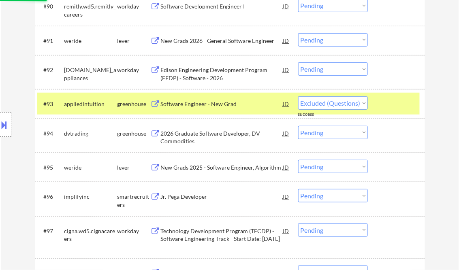
select select ""pending""
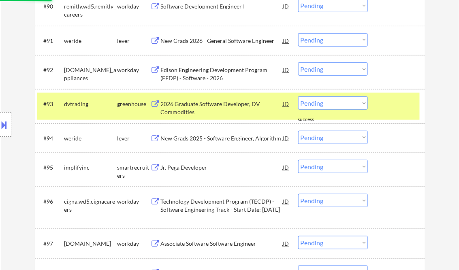
click at [189, 136] on div "New Grads 2025 - Software Engineer, Algorithm" at bounding box center [222, 138] width 122 height 8
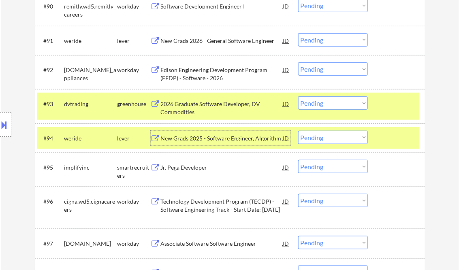
drag, startPoint x: 317, startPoint y: 136, endPoint x: 328, endPoint y: 144, distance: 13.3
click at [318, 136] on select "Choose an option... Pending Applied Excluded (Questions) Excluded (Expired) Exc…" at bounding box center [333, 137] width 70 height 13
click at [298, 131] on select "Choose an option... Pending Applied Excluded (Questions) Excluded (Expired) Exc…" at bounding box center [333, 137] width 70 height 13
select select ""pending""
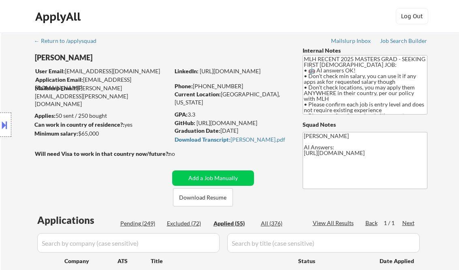
select select ""applied""
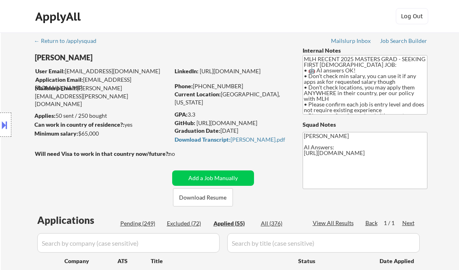
select select ""applied""
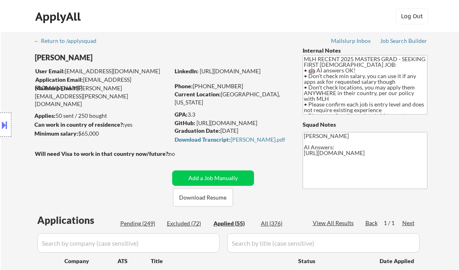
select select ""applied""
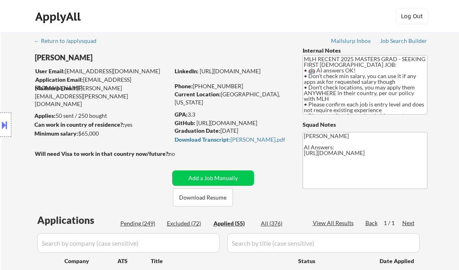
select select ""applied""
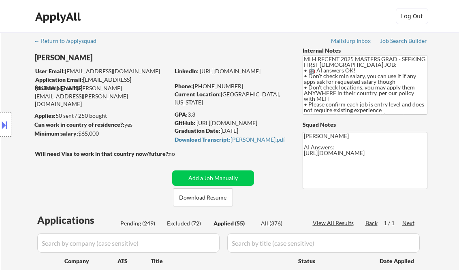
select select ""applied""
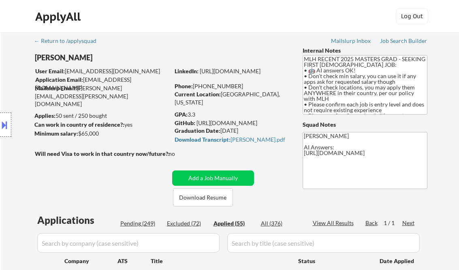
select select ""applied""
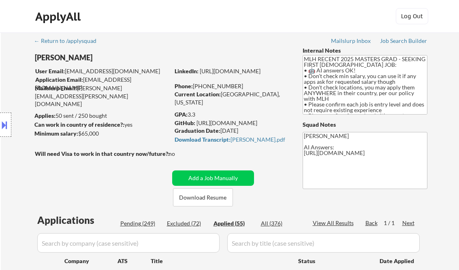
select select ""applied""
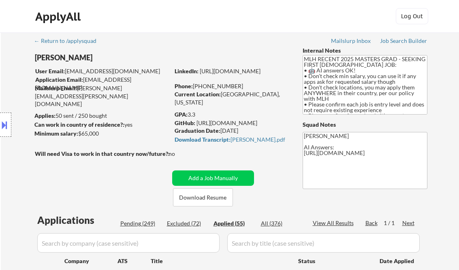
select select ""applied""
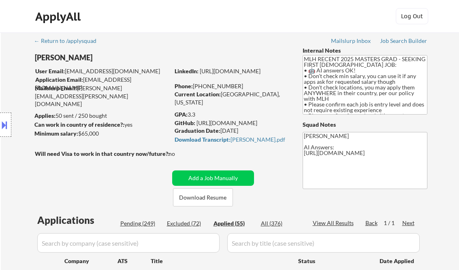
select select ""applied""
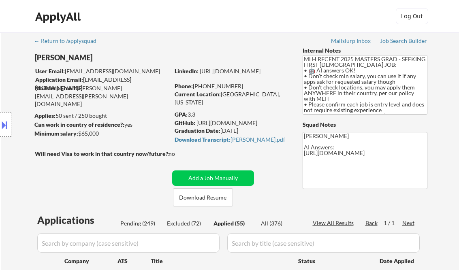
select select ""applied""
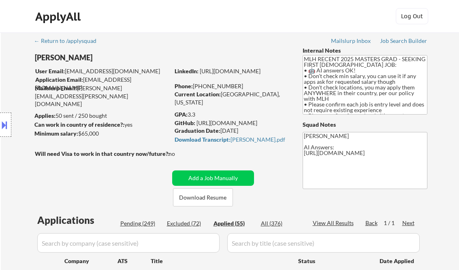
select select ""applied""
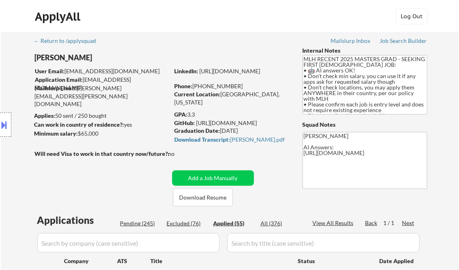
select select ""applied""
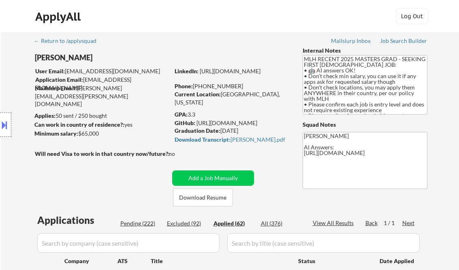
select select ""applied""
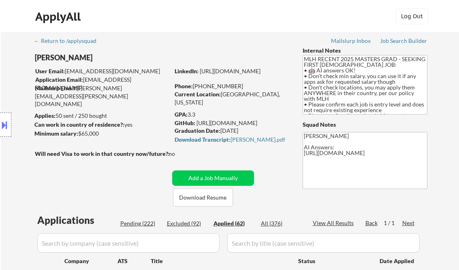
select select ""applied""
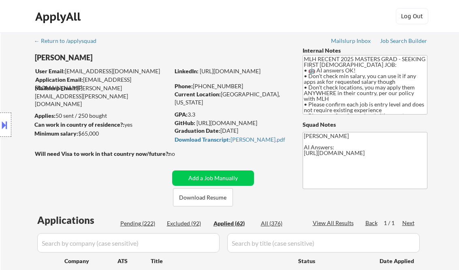
select select ""applied""
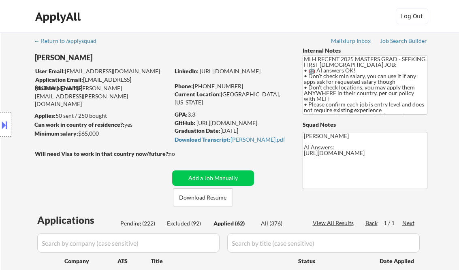
select select ""applied""
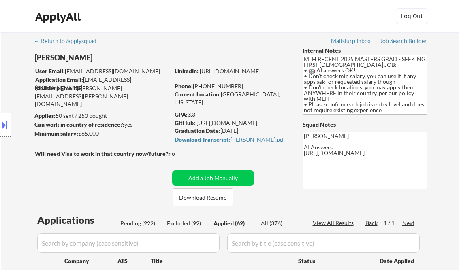
select select ""applied""
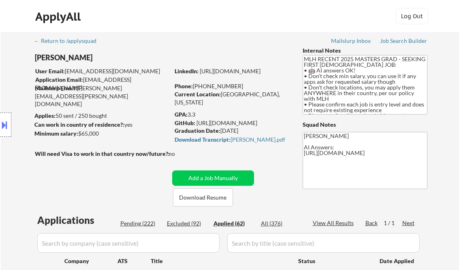
select select ""applied""
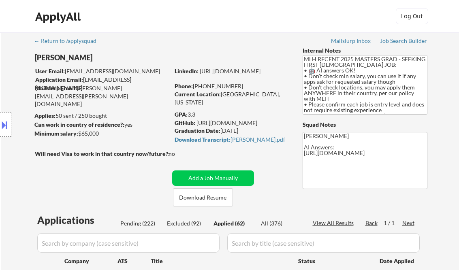
select select ""applied""
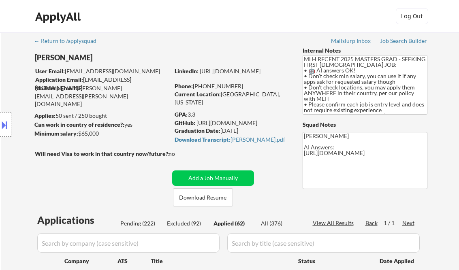
select select ""applied""
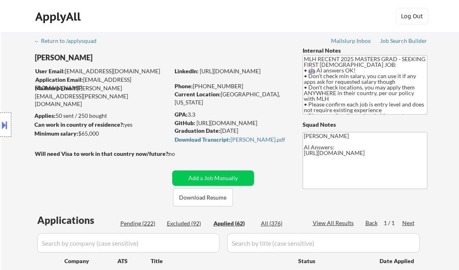
select select ""applied""
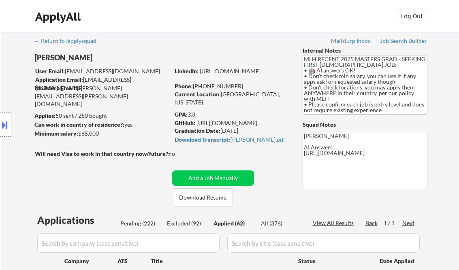
select select ""applied""
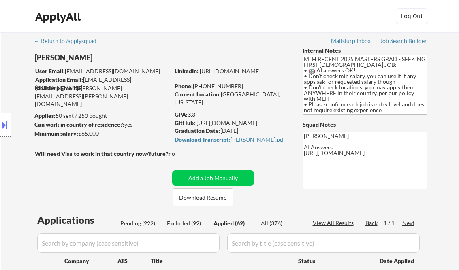
select select ""applied""
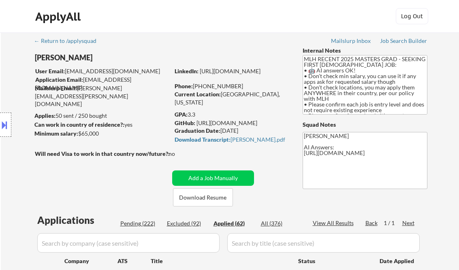
select select ""applied""
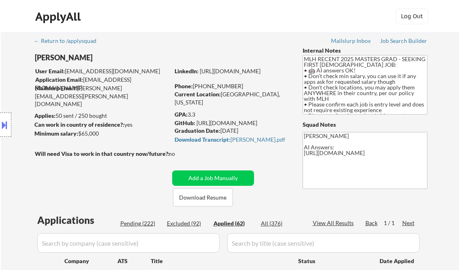
select select ""applied""
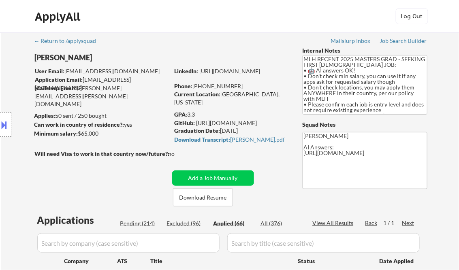
select select ""applied""
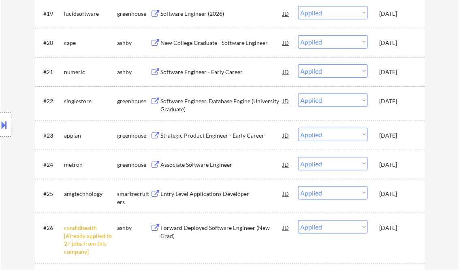
scroll to position [638, 0]
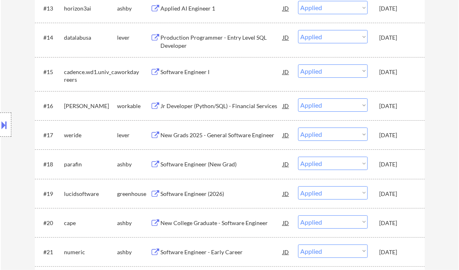
select select ""applied""
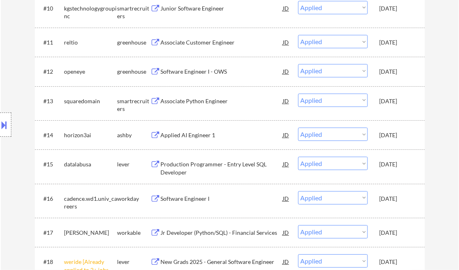
scroll to position [680, 0]
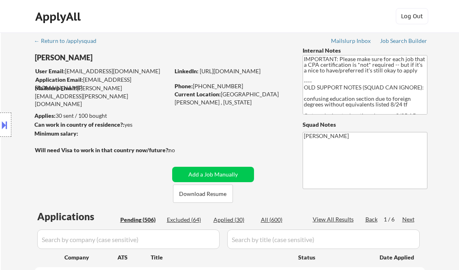
select select ""pending""
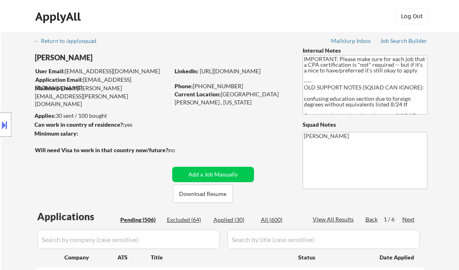
select select ""pending""
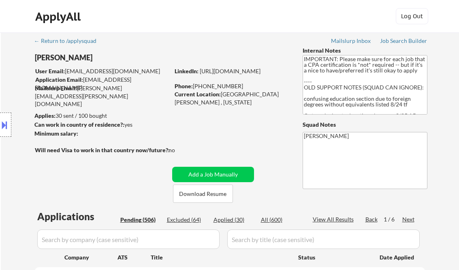
select select ""pending""
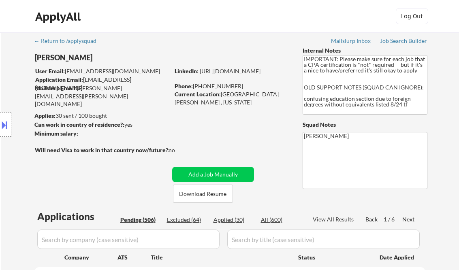
select select ""pending""
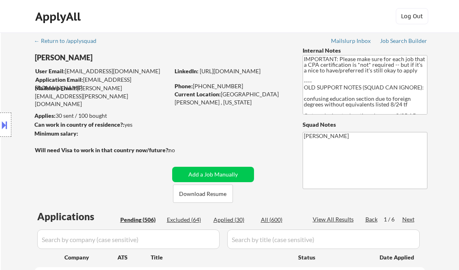
select select ""pending""
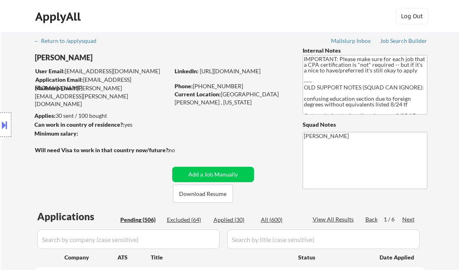
select select ""pending""
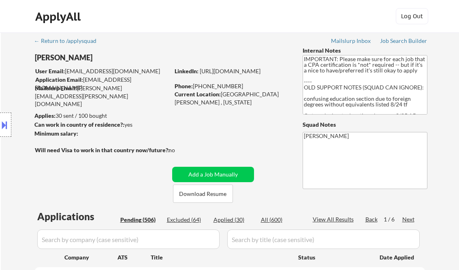
select select ""pending""
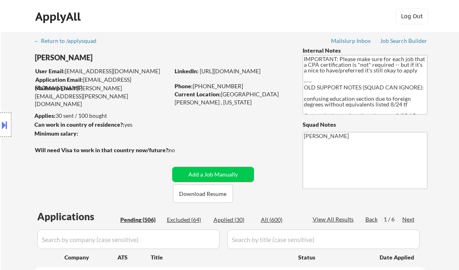
select select ""pending""
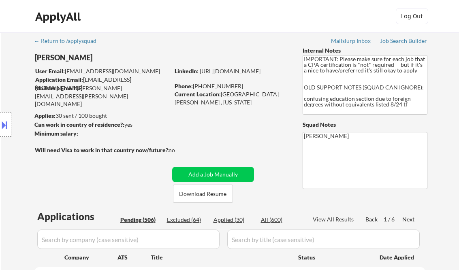
select select ""pending""
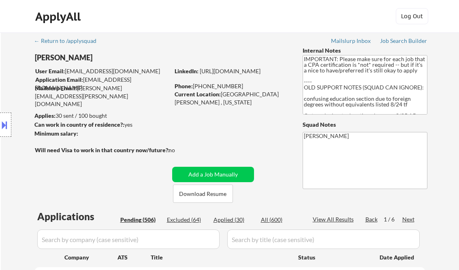
select select ""pending""
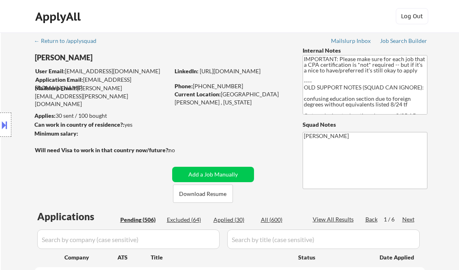
select select ""pending""
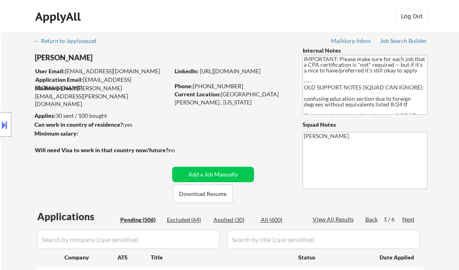
select select ""pending""
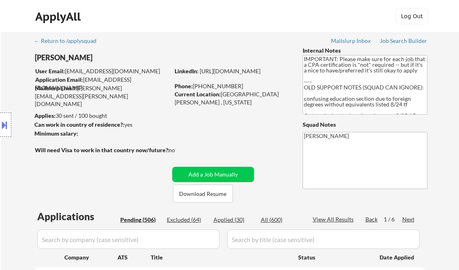
select select ""pending""
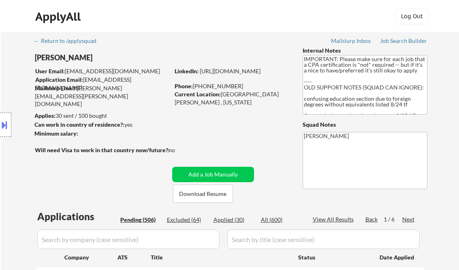
select select ""pending""
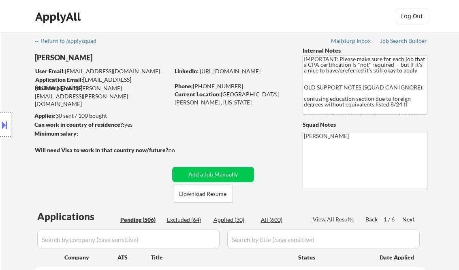
select select ""pending""
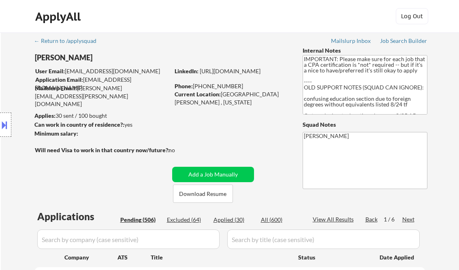
select select ""pending""
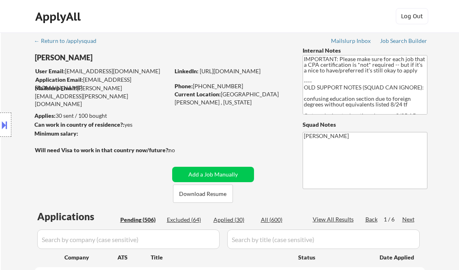
select select ""pending""
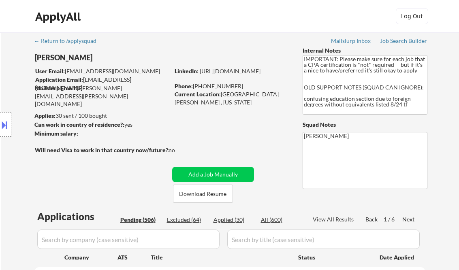
select select ""pending""
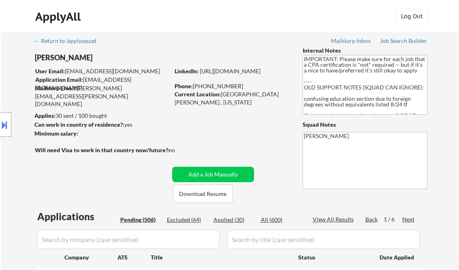
select select ""pending""
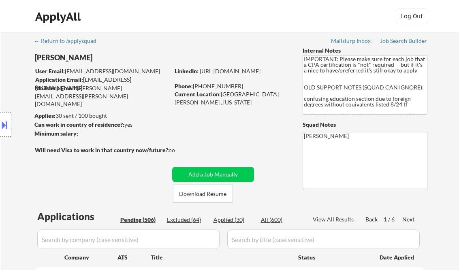
select select ""pending""
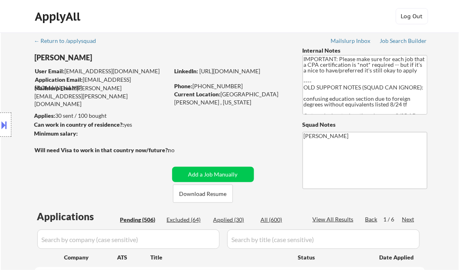
click at [393, 38] on div "Job Search Builder" at bounding box center [403, 41] width 47 height 6
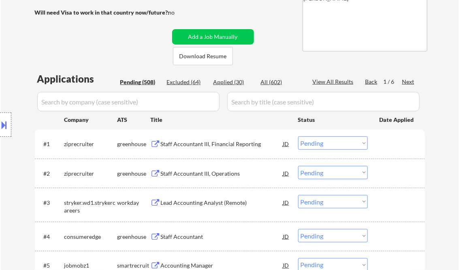
scroll to position [162, 0]
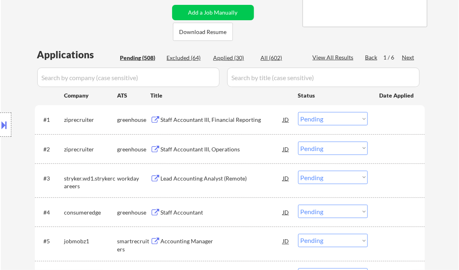
click at [192, 121] on div "Staff Accountant III, Financial Reporting" at bounding box center [222, 120] width 122 height 8
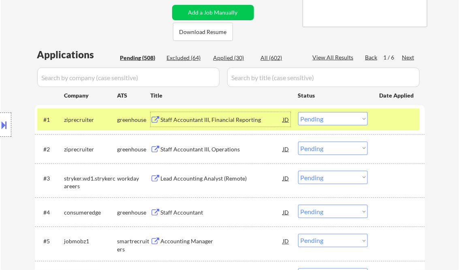
drag, startPoint x: 315, startPoint y: 117, endPoint x: 325, endPoint y: 125, distance: 12.6
click at [315, 117] on select "Choose an option... Pending Applied Excluded (Questions) Excluded (Expired) Exc…" at bounding box center [333, 118] width 70 height 13
click at [298, 112] on select "Choose an option... Pending Applied Excluded (Questions) Excluded (Expired) Exc…" at bounding box center [333, 118] width 70 height 13
click at [192, 146] on div "Staff Accountant III, Operations" at bounding box center [222, 149] width 122 height 8
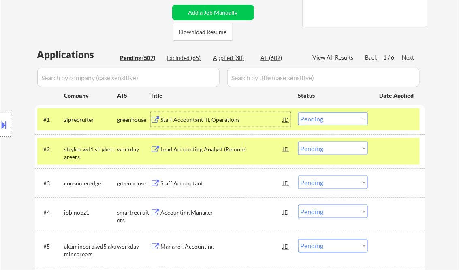
click at [216, 120] on div "Staff Accountant III, Operations" at bounding box center [222, 120] width 122 height 8
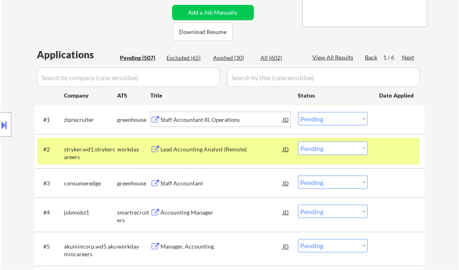
drag, startPoint x: 312, startPoint y: 118, endPoint x: 326, endPoint y: 125, distance: 15.4
click at [312, 118] on select "Choose an option... Pending Applied Excluded (Questions) Excluded (Expired) Exc…" at bounding box center [333, 118] width 70 height 13
click at [298, 112] on select "Choose an option... Pending Applied Excluded (Questions) Excluded (Expired) Exc…" at bounding box center [333, 118] width 70 height 13
select select ""pending""
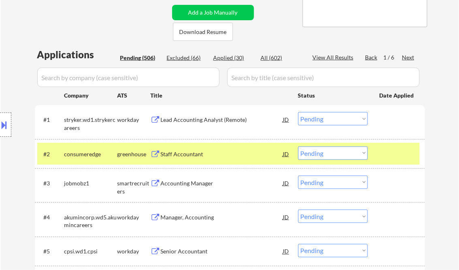
click at [183, 149] on div "Staff Accountant" at bounding box center [222, 154] width 122 height 15
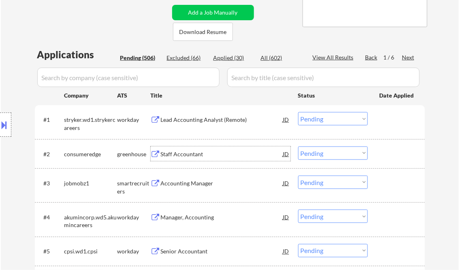
click at [316, 157] on select "Choose an option... Pending Applied Excluded (Questions) Excluded (Expired) Exc…" at bounding box center [333, 153] width 70 height 13
click at [298, 147] on select "Choose an option... Pending Applied Excluded (Questions) Excluded (Expired) Exc…" at bounding box center [333, 153] width 70 height 13
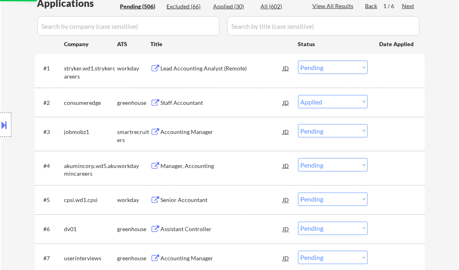
scroll to position [227, 0]
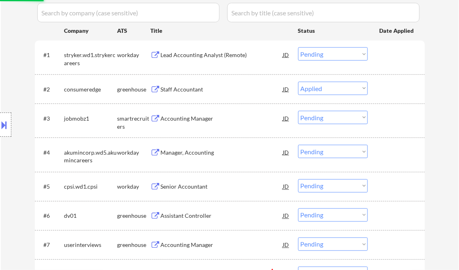
click at [182, 121] on div "Accounting Manager" at bounding box center [222, 119] width 122 height 8
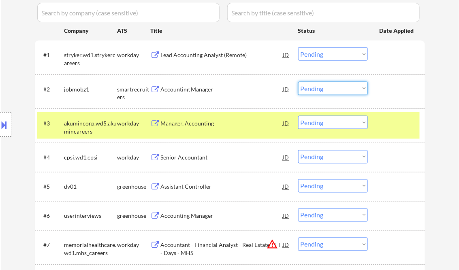
drag, startPoint x: 328, startPoint y: 89, endPoint x: 333, endPoint y: 96, distance: 8.6
click at [328, 89] on select "Choose an option... Pending Applied Excluded (Questions) Excluded (Expired) Exc…" at bounding box center [333, 88] width 70 height 13
click at [298, 82] on select "Choose an option... Pending Applied Excluded (Questions) Excluded (Expired) Exc…" at bounding box center [333, 88] width 70 height 13
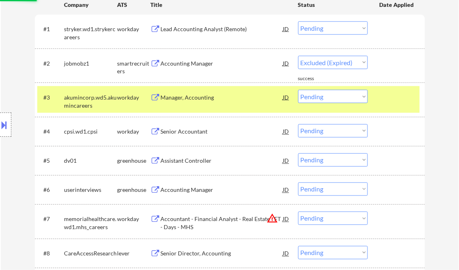
scroll to position [259, 0]
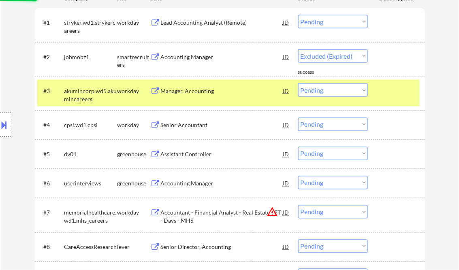
select select ""pending""
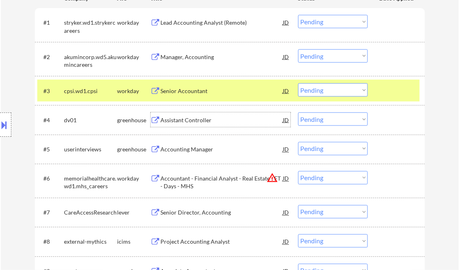
click at [187, 120] on div "Assistant Controller" at bounding box center [222, 120] width 122 height 8
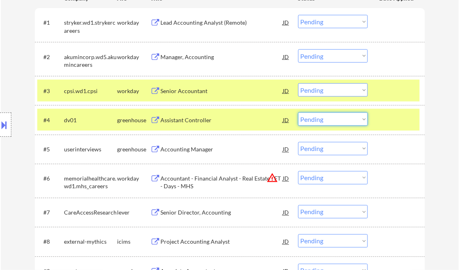
drag, startPoint x: 302, startPoint y: 117, endPoint x: 326, endPoint y: 121, distance: 24.3
click at [305, 117] on select "Choose an option... Pending Applied Excluded (Questions) Excluded (Expired) Exc…" at bounding box center [333, 119] width 70 height 13
click at [298, 113] on select "Choose an option... Pending Applied Excluded (Questions) Excluded (Expired) Exc…" at bounding box center [333, 119] width 70 height 13
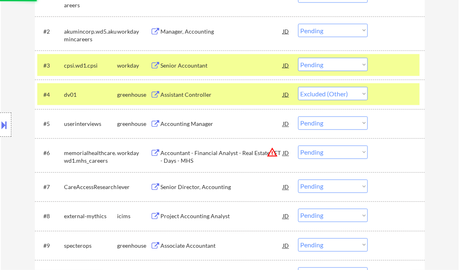
scroll to position [292, 0]
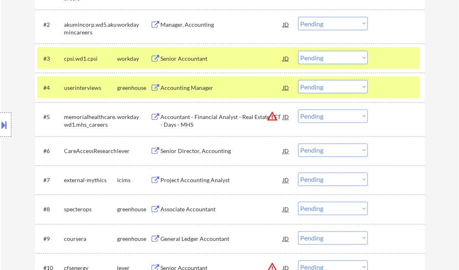
click at [390, 62] on div at bounding box center [397, 58] width 36 height 15
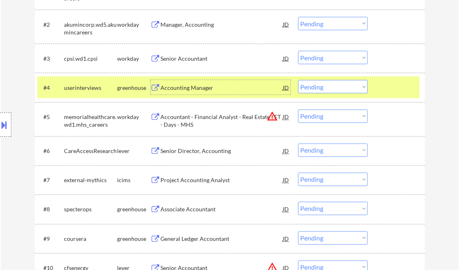
click at [189, 92] on div "Accounting Manager" at bounding box center [222, 87] width 122 height 15
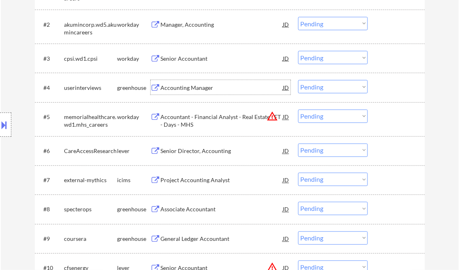
click at [317, 85] on select "Choose an option... Pending Applied Excluded (Questions) Excluded (Expired) Exc…" at bounding box center [333, 86] width 70 height 13
click at [298, 80] on select "Choose an option... Pending Applied Excluded (Questions) Excluded (Expired) Exc…" at bounding box center [333, 86] width 70 height 13
select select ""pending""
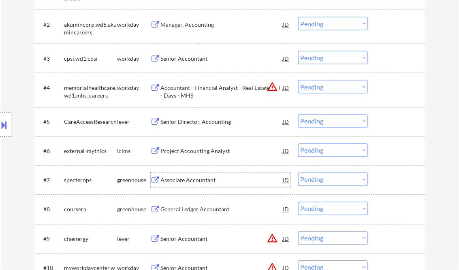
click at [200, 179] on div "Associate Accountant" at bounding box center [222, 181] width 122 height 8
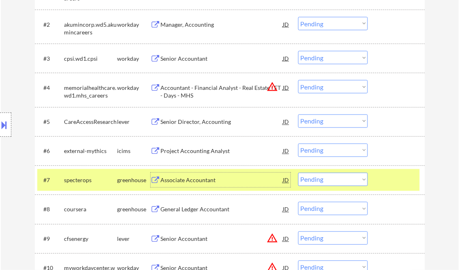
drag, startPoint x: 328, startPoint y: 184, endPoint x: 353, endPoint y: 190, distance: 25.9
click at [328, 184] on select "Choose an option... Pending Applied Excluded (Questions) Excluded (Expired) Exc…" at bounding box center [333, 179] width 70 height 13
click at [298, 173] on select "Choose an option... Pending Applied Excluded (Questions) Excluded (Expired) Exc…" at bounding box center [333, 179] width 70 height 13
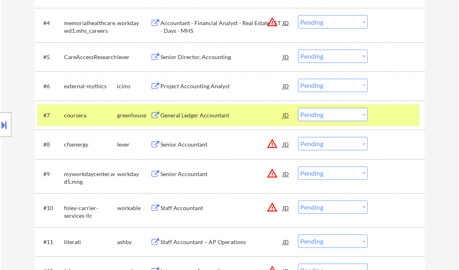
click at [185, 117] on div "General Ledger Accountant" at bounding box center [222, 116] width 122 height 8
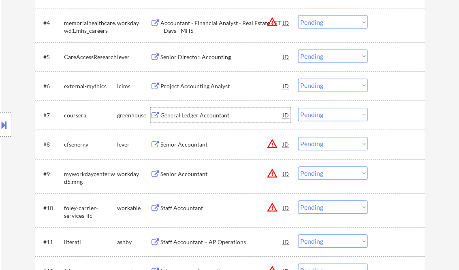
click at [303, 114] on select "Choose an option... Pending Applied Excluded (Questions) Excluded (Expired) Exc…" at bounding box center [333, 114] width 70 height 13
click at [298, 108] on select "Choose an option... Pending Applied Excluded (Questions) Excluded (Expired) Exc…" at bounding box center [333, 114] width 70 height 13
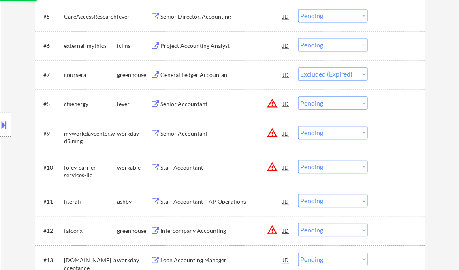
scroll to position [421, 0]
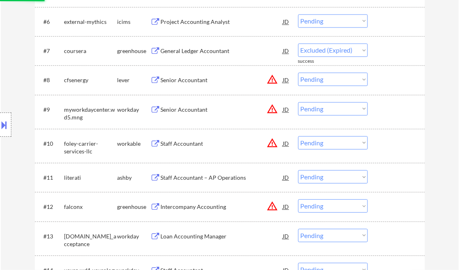
select select ""pending""
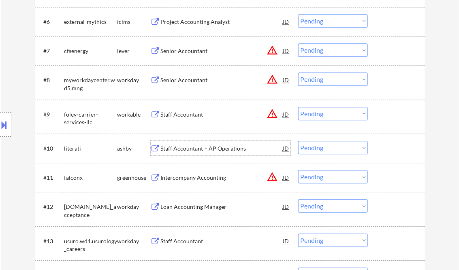
click at [187, 152] on div "Staff Accountant – AP Operations" at bounding box center [222, 149] width 122 height 8
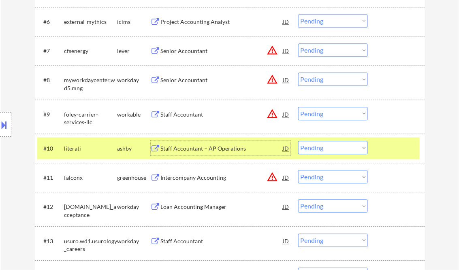
click at [329, 153] on select "Choose an option... Pending Applied Excluded (Questions) Excluded (Expired) Exc…" at bounding box center [333, 147] width 70 height 13
click at [298, 141] on select "Choose an option... Pending Applied Excluded (Questions) Excluded (Expired) Exc…" at bounding box center [333, 147] width 70 height 13
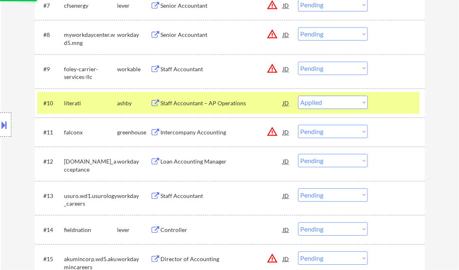
scroll to position [486, 0]
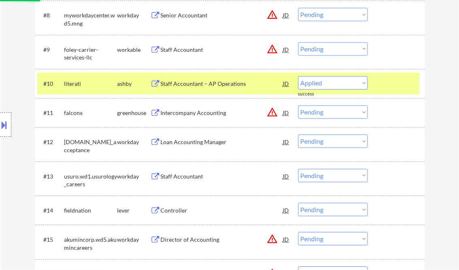
select select ""pending""
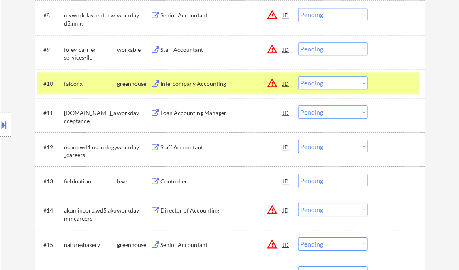
click at [189, 184] on div "Controller" at bounding box center [222, 181] width 122 height 8
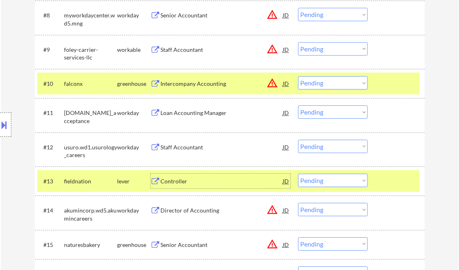
click at [6, 124] on button at bounding box center [4, 124] width 9 height 13
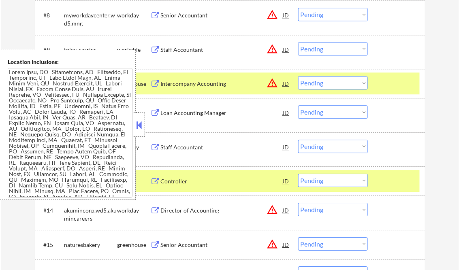
click at [139, 119] on button at bounding box center [139, 125] width 9 height 12
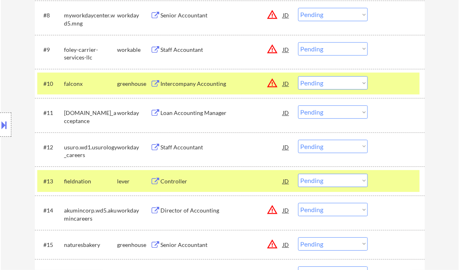
scroll to position [551, 0]
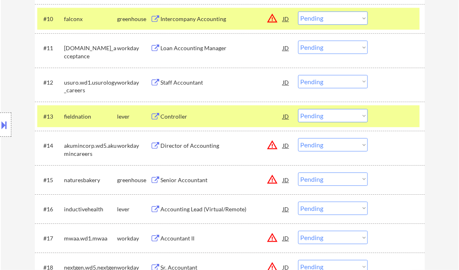
drag, startPoint x: 332, startPoint y: 115, endPoint x: 346, endPoint y: 121, distance: 14.5
click at [332, 115] on select "Choose an option... Pending Applied Excluded (Questions) Excluded (Expired) Exc…" at bounding box center [333, 115] width 70 height 13
click at [298, 109] on select "Choose an option... Pending Applied Excluded (Questions) Excluded (Expired) Exc…" at bounding box center [333, 115] width 70 height 13
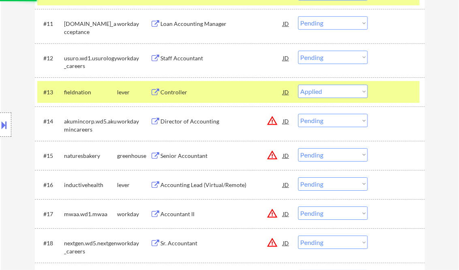
scroll to position [583, 0]
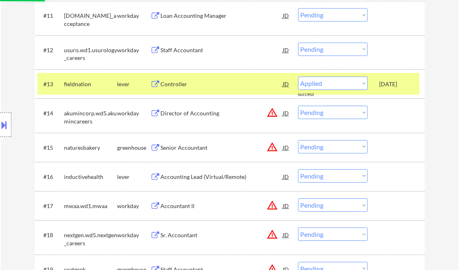
select select ""pending""
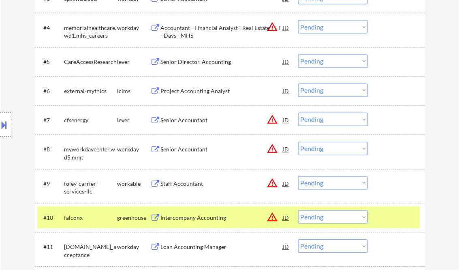
scroll to position [324, 0]
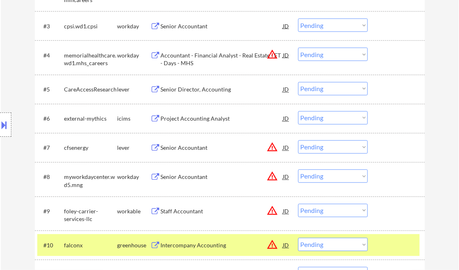
click at [202, 148] on div "Senior Accountant" at bounding box center [222, 148] width 122 height 8
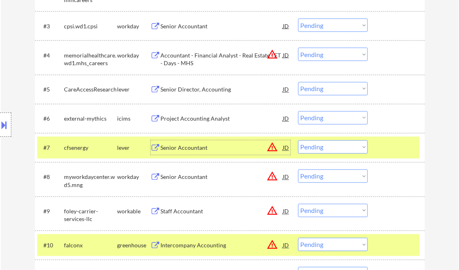
click at [336, 150] on select "Choose an option... Pending Applied Excluded (Questions) Excluded (Expired) Exc…" at bounding box center [333, 147] width 70 height 13
click at [298, 141] on select "Choose an option... Pending Applied Excluded (Questions) Excluded (Expired) Exc…" at bounding box center [333, 147] width 70 height 13
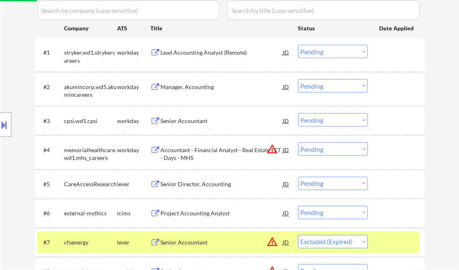
scroll to position [227, 0]
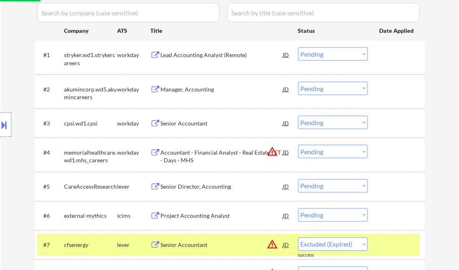
select select ""pending""
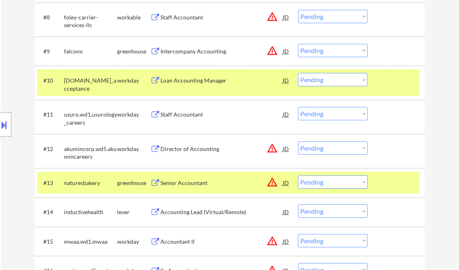
scroll to position [518, 0]
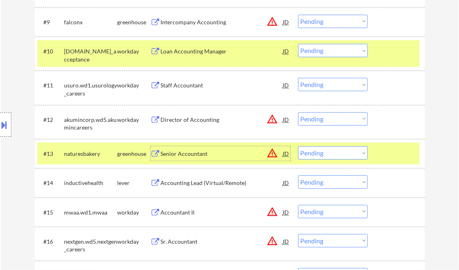
click at [194, 154] on div "Senior Accountant" at bounding box center [222, 154] width 122 height 8
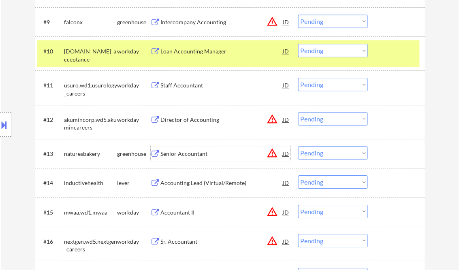
click at [329, 153] on select "Choose an option... Pending Applied Excluded (Questions) Excluded (Expired) Exc…" at bounding box center [333, 152] width 70 height 13
click at [298, 146] on select "Choose an option... Pending Applied Excluded (Questions) Excluded (Expired) Exc…" at bounding box center [333, 152] width 70 height 13
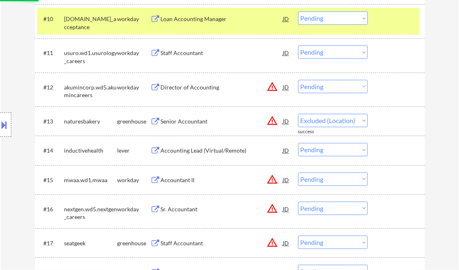
select select ""pending""
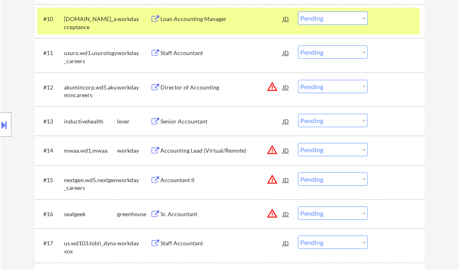
scroll to position [615, 0]
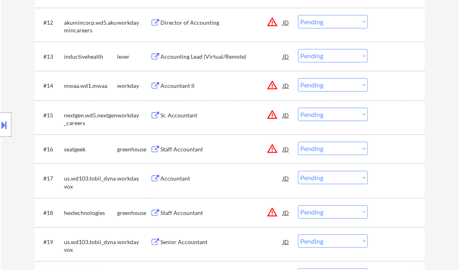
click at [183, 149] on div "Staff Accountant" at bounding box center [222, 149] width 122 height 8
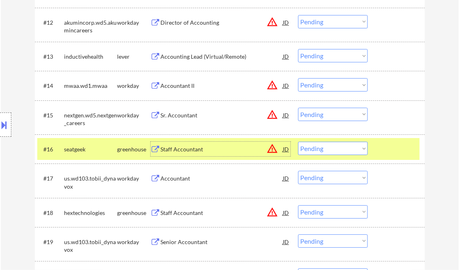
click at [325, 149] on select "Choose an option... Pending Applied Excluded (Questions) Excluded (Expired) Exc…" at bounding box center [333, 148] width 70 height 13
click at [298, 142] on select "Choose an option... Pending Applied Excluded (Questions) Excluded (Expired) Exc…" at bounding box center [333, 148] width 70 height 13
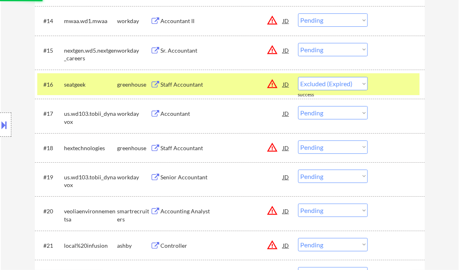
select select ""pending""
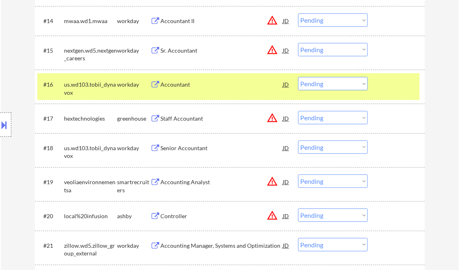
click at [192, 117] on div "Staff Accountant" at bounding box center [222, 119] width 122 height 8
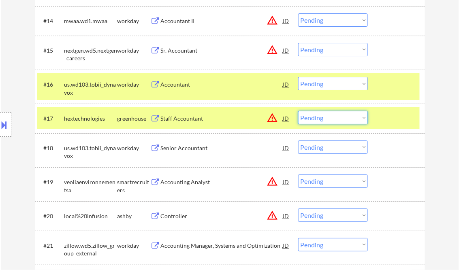
drag, startPoint x: 322, startPoint y: 118, endPoint x: 329, endPoint y: 125, distance: 9.5
click at [322, 118] on select "Choose an option... Pending Applied Excluded (Questions) Excluded (Expired) Exc…" at bounding box center [333, 117] width 70 height 13
click at [298, 111] on select "Choose an option... Pending Applied Excluded (Questions) Excluded (Expired) Exc…" at bounding box center [333, 117] width 70 height 13
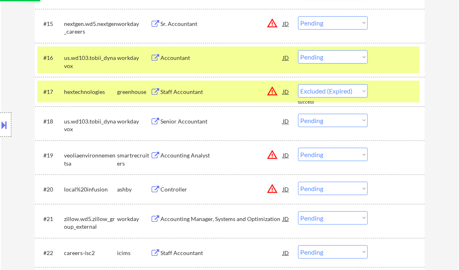
scroll to position [713, 0]
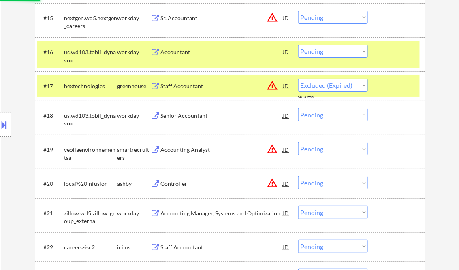
select select ""pending""
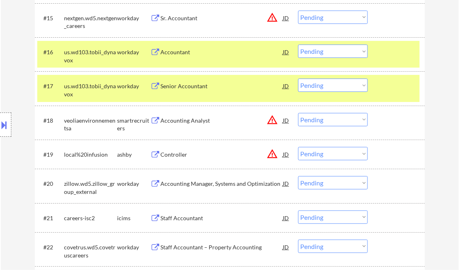
click at [188, 119] on div "Accounting Analyst" at bounding box center [222, 121] width 122 height 8
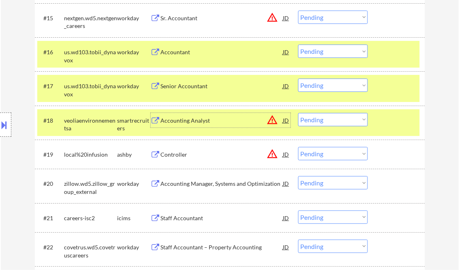
click at [3, 122] on button at bounding box center [4, 124] width 9 height 13
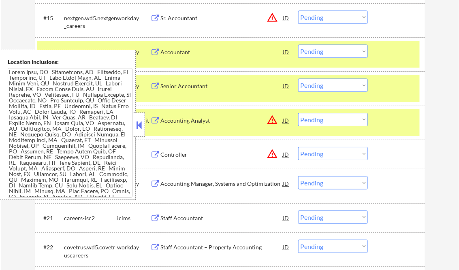
scroll to position [120, 0]
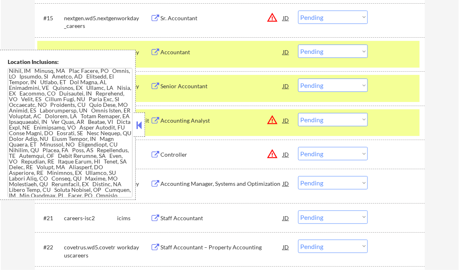
click at [135, 126] on button at bounding box center [139, 125] width 9 height 12
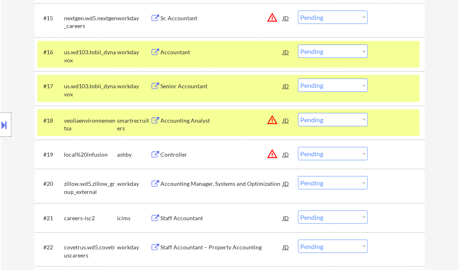
click at [330, 120] on select "Choose an option... Pending Applied Excluded (Questions) Excluded (Expired) Exc…" at bounding box center [333, 119] width 70 height 13
click at [298, 113] on select "Choose an option... Pending Applied Excluded (Questions) Excluded (Expired) Exc…" at bounding box center [333, 119] width 70 height 13
click at [182, 155] on div "Controller" at bounding box center [222, 155] width 122 height 8
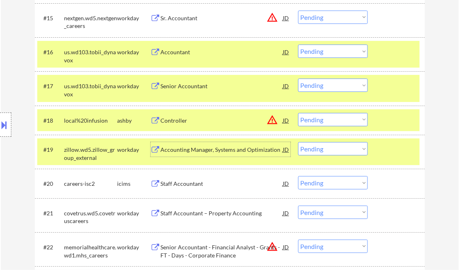
drag, startPoint x: 326, startPoint y: 118, endPoint x: 335, endPoint y: 126, distance: 12.9
click at [326, 118] on select "Choose an option... Pending Applied Excluded (Questions) Excluded (Expired) Exc…" at bounding box center [333, 119] width 70 height 13
click at [298, 113] on select "Choose an option... Pending Applied Excluded (Questions) Excluded (Expired) Exc…" at bounding box center [333, 119] width 70 height 13
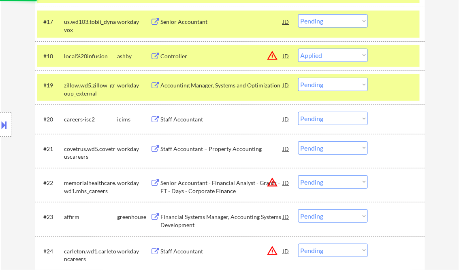
scroll to position [777, 0]
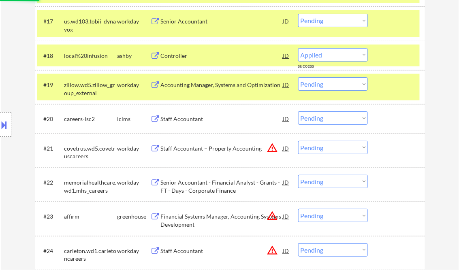
select select ""pending""
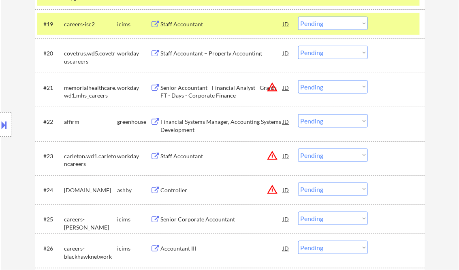
scroll to position [875, 0]
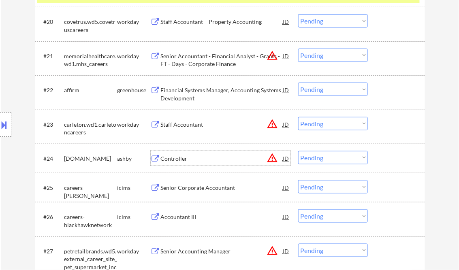
click at [187, 158] on div "Controller" at bounding box center [222, 159] width 122 height 8
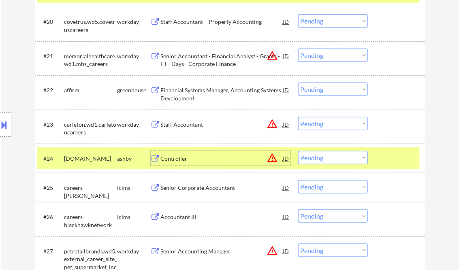
click at [330, 162] on select "Choose an option... Pending Applied Excluded (Questions) Excluded (Expired) Exc…" at bounding box center [333, 157] width 70 height 13
click at [298, 151] on select "Choose an option... Pending Applied Excluded (Questions) Excluded (Expired) Exc…" at bounding box center [333, 157] width 70 height 13
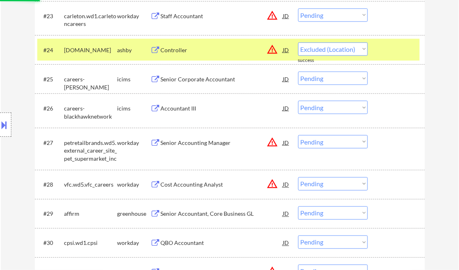
select select ""pending""
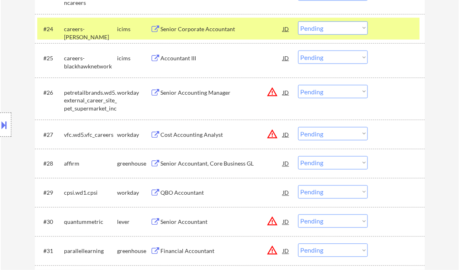
click at [202, 164] on div "Senior Accountant, Core Business GL" at bounding box center [222, 164] width 122 height 8
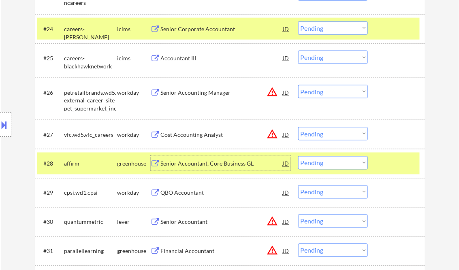
click at [311, 161] on select "Choose an option... Pending Applied Excluded (Questions) Excluded (Expired) Exc…" at bounding box center [333, 162] width 70 height 13
click at [298, 156] on select "Choose an option... Pending Applied Excluded (Questions) Excluded (Expired) Exc…" at bounding box center [333, 162] width 70 height 13
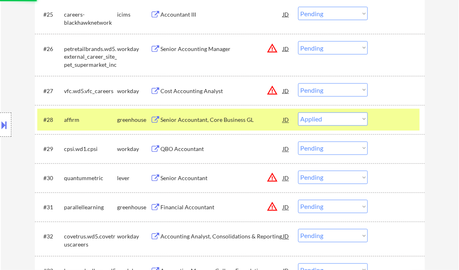
scroll to position [1069, 0]
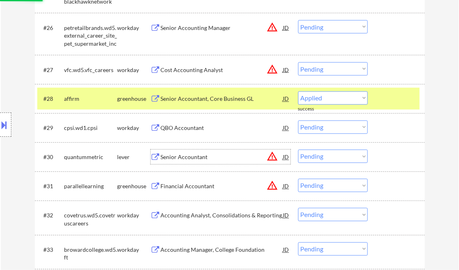
click at [194, 157] on div "Senior Accountant" at bounding box center [222, 157] width 122 height 8
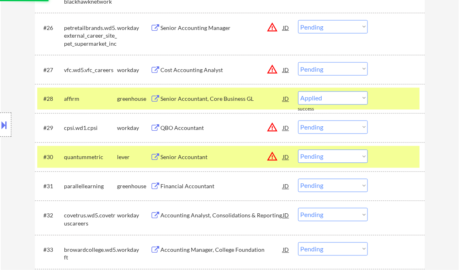
select select ""pending""
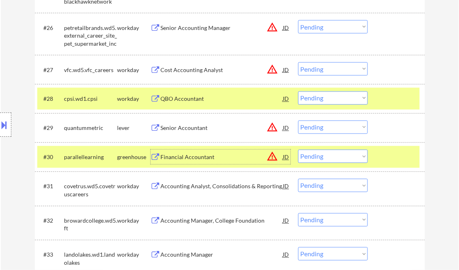
click at [324, 128] on select "Choose an option... Pending Applied Excluded (Questions) Excluded (Expired) Exc…" at bounding box center [333, 127] width 70 height 13
click at [298, 121] on select "Choose an option... Pending Applied Excluded (Questions) Excluded (Expired) Exc…" at bounding box center [333, 127] width 70 height 13
select select ""pending""
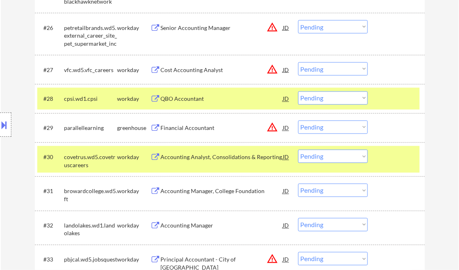
click at [185, 130] on div "Financial Accountant" at bounding box center [222, 128] width 122 height 8
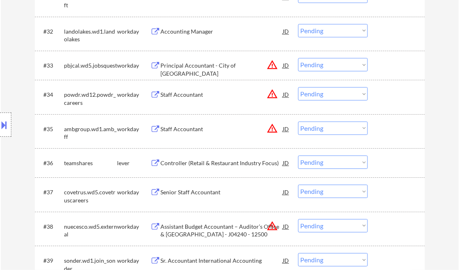
scroll to position [1360, 0]
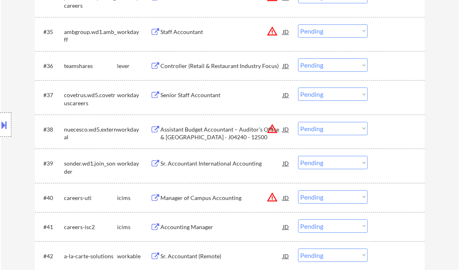
click at [190, 69] on div "Controller (Retail & Restaurant Industry Focus)" at bounding box center [222, 66] width 122 height 8
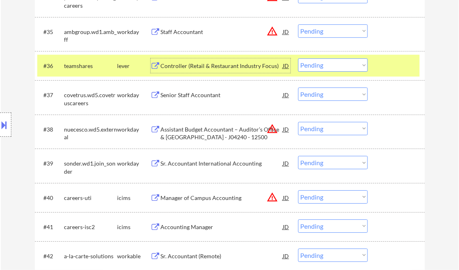
drag, startPoint x: 316, startPoint y: 67, endPoint x: 320, endPoint y: 70, distance: 4.9
click at [316, 67] on select "Choose an option... Pending Applied Excluded (Questions) Excluded (Expired) Exc…" at bounding box center [333, 64] width 70 height 13
click at [298, 58] on select "Choose an option... Pending Applied Excluded (Questions) Excluded (Expired) Exc…" at bounding box center [333, 64] width 70 height 13
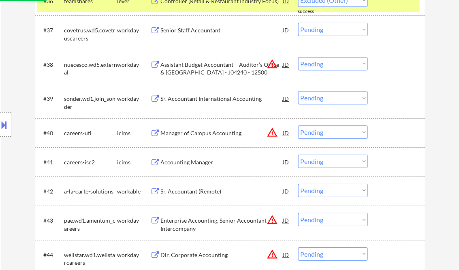
scroll to position [1458, 0]
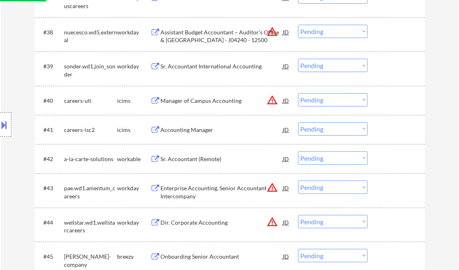
select select ""pending""
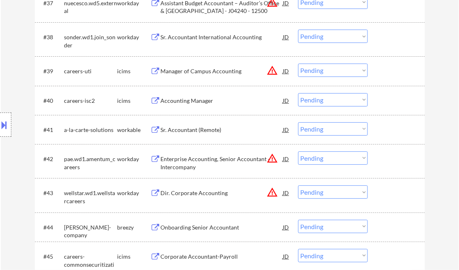
click at [182, 128] on div "Sr. Accountant (Remote)" at bounding box center [222, 130] width 122 height 8
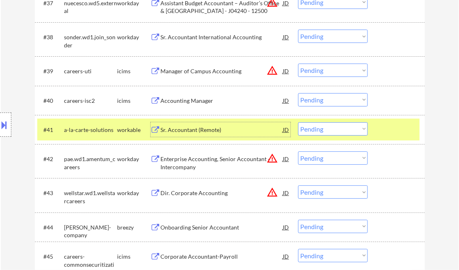
drag, startPoint x: 326, startPoint y: 128, endPoint x: 335, endPoint y: 134, distance: 10.8
click at [326, 128] on select "Choose an option... Pending Applied Excluded (Questions) Excluded (Expired) Exc…" at bounding box center [333, 128] width 70 height 13
click at [298, 122] on select "Choose an option... Pending Applied Excluded (Questions) Excluded (Expired) Exc…" at bounding box center [333, 128] width 70 height 13
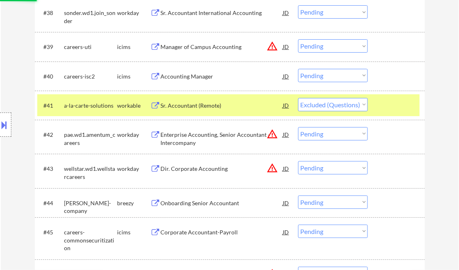
scroll to position [1490, 0]
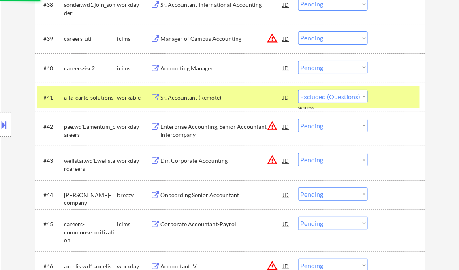
select select ""pending""
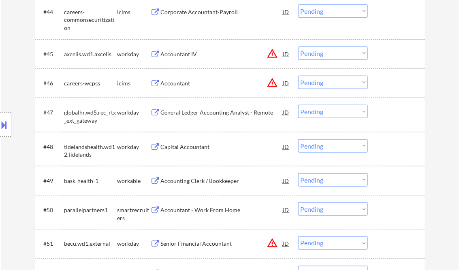
scroll to position [1684, 0]
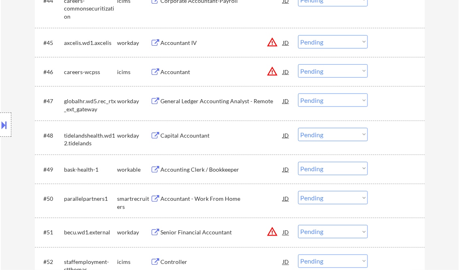
click at [211, 198] on div "Accountant - Work From Home" at bounding box center [222, 199] width 122 height 8
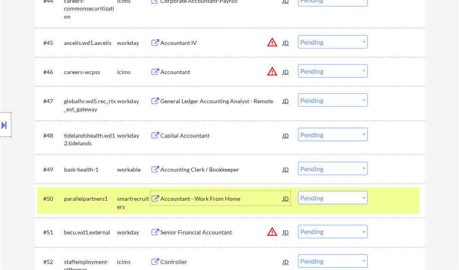
click at [321, 200] on select "Choose an option... Pending Applied Excluded (Questions) Excluded (Expired) Exc…" at bounding box center [333, 197] width 70 height 13
click at [298, 191] on select "Choose an option... Pending Applied Excluded (Questions) Excluded (Expired) Exc…" at bounding box center [333, 197] width 70 height 13
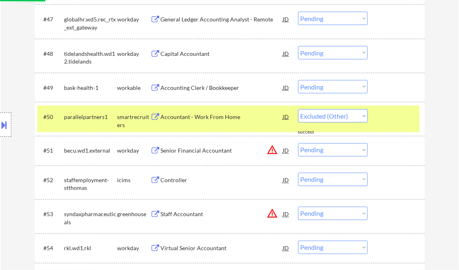
select select ""pending""
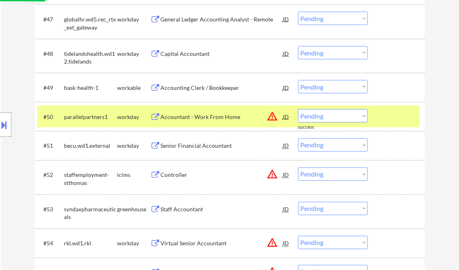
scroll to position [1814, 0]
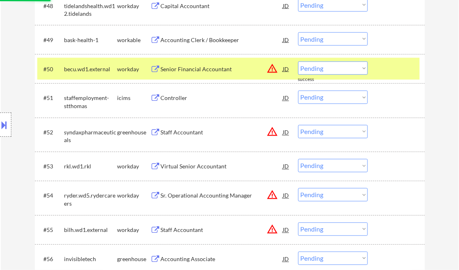
click at [183, 129] on div "Staff Accountant" at bounding box center [222, 133] width 122 height 8
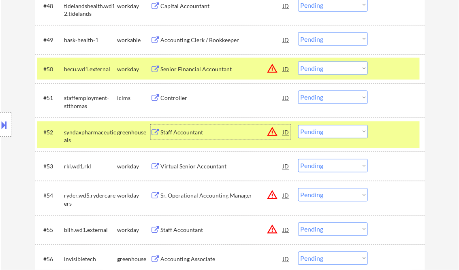
click at [333, 130] on select "Choose an option... Pending Applied Excluded (Questions) Excluded (Expired) Exc…" at bounding box center [333, 131] width 70 height 13
click at [298, 125] on select "Choose an option... Pending Applied Excluded (Questions) Excluded (Expired) Exc…" at bounding box center [333, 131] width 70 height 13
select select ""pending""
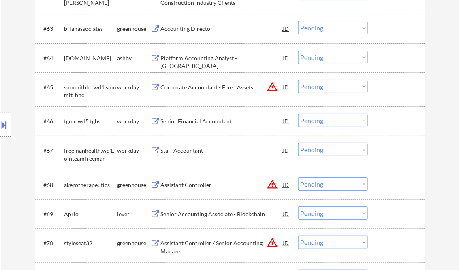
scroll to position [2267, 0]
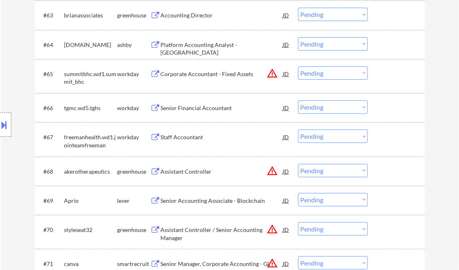
click at [196, 170] on div "Assistant Controller" at bounding box center [222, 172] width 122 height 8
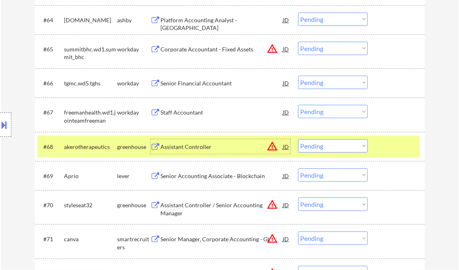
scroll to position [2300, 0]
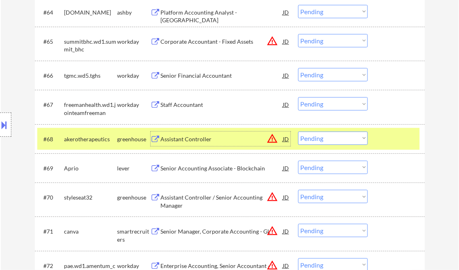
click at [339, 140] on select "Choose an option... Pending Applied Excluded (Questions) Excluded (Expired) Exc…" at bounding box center [333, 138] width 70 height 13
click at [298, 132] on select "Choose an option... Pending Applied Excluded (Questions) Excluded (Expired) Exc…" at bounding box center [333, 138] width 70 height 13
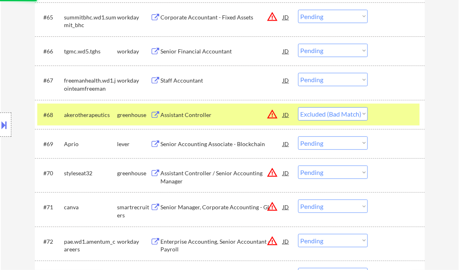
scroll to position [2332, 0]
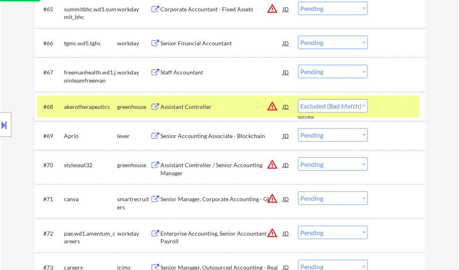
select select ""pending""
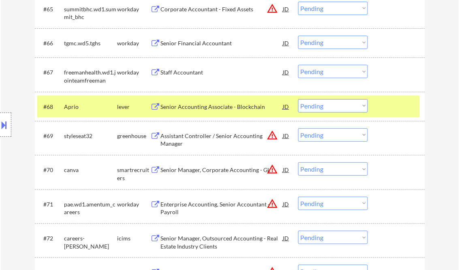
click at [222, 138] on div "Assistant Controller / Senior Accounting Manager" at bounding box center [222, 140] width 122 height 16
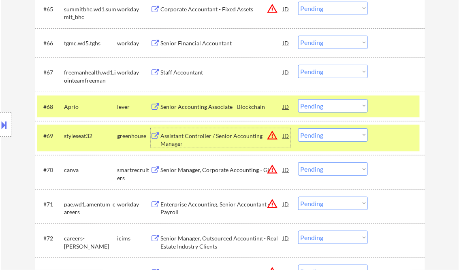
click at [326, 132] on select "Choose an option... Pending Applied Excluded (Questions) Excluded (Expired) Exc…" at bounding box center [333, 134] width 70 height 13
click at [298, 128] on select "Choose an option... Pending Applied Excluded (Questions) Excluded (Expired) Exc…" at bounding box center [333, 134] width 70 height 13
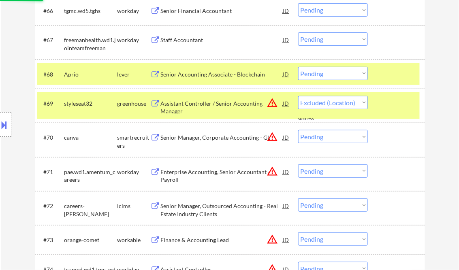
select select ""pending""
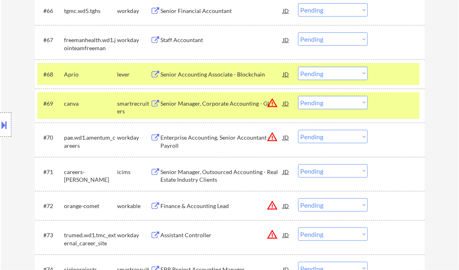
click at [192, 100] on div "Senior Manager, Corporate Accounting - GL" at bounding box center [222, 104] width 122 height 8
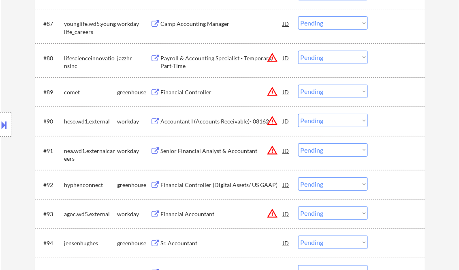
scroll to position [3045, 0]
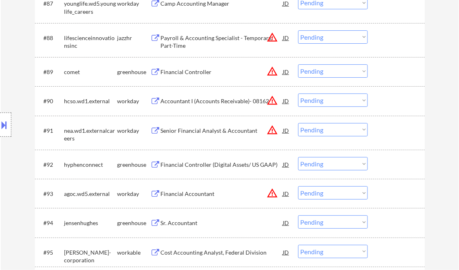
click at [211, 166] on div "Financial Controller (Digital Assets/ US GAAP)" at bounding box center [222, 165] width 122 height 8
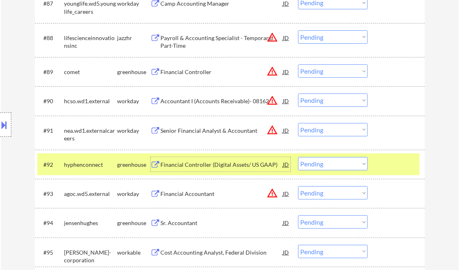
click at [321, 163] on select "Choose an option... Pending Applied Excluded (Questions) Excluded (Expired) Exc…" at bounding box center [333, 163] width 70 height 13
click at [298, 157] on select "Choose an option... Pending Applied Excluded (Questions) Excluded (Expired) Exc…" at bounding box center [333, 163] width 70 height 13
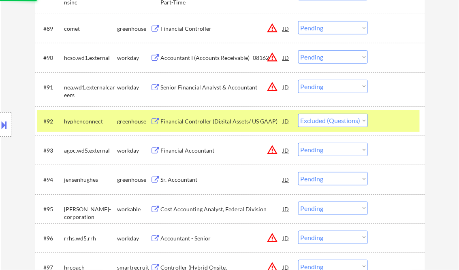
scroll to position [3110, 0]
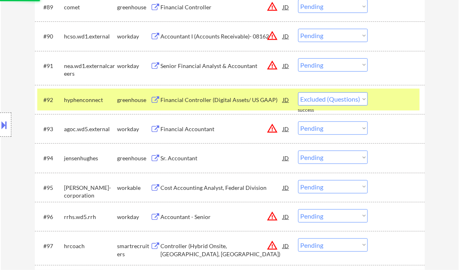
select select ""pending""
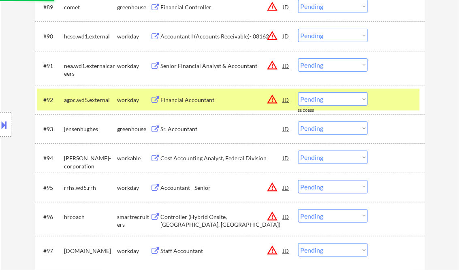
click at [178, 130] on div "Sr. Accountant" at bounding box center [222, 129] width 122 height 8
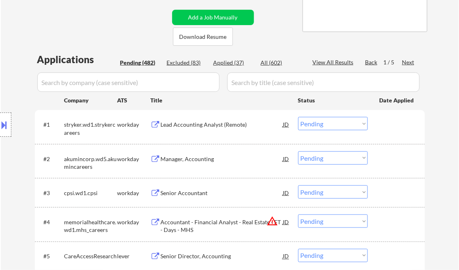
scroll to position [194, 0]
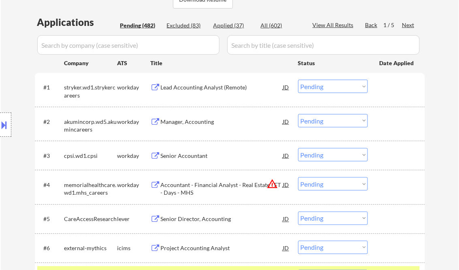
click at [193, 157] on div "Senior Accountant" at bounding box center [222, 156] width 122 height 8
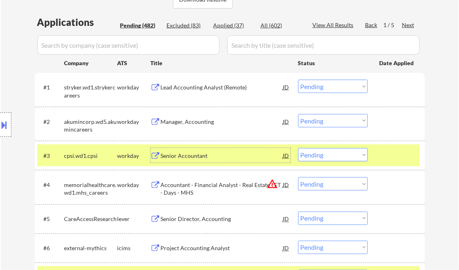
click at [334, 157] on select "Choose an option... Pending Applied Excluded (Questions) Excluded (Expired) Exc…" at bounding box center [333, 154] width 70 height 13
click at [298, 148] on select "Choose an option... Pending Applied Excluded (Questions) Excluded (Expired) Exc…" at bounding box center [333, 154] width 70 height 13
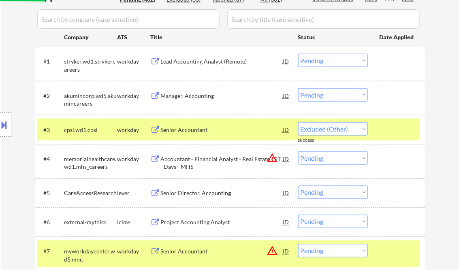
select select ""pending""
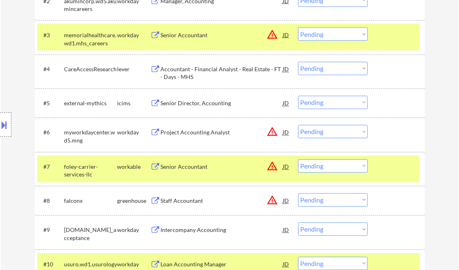
scroll to position [324, 0]
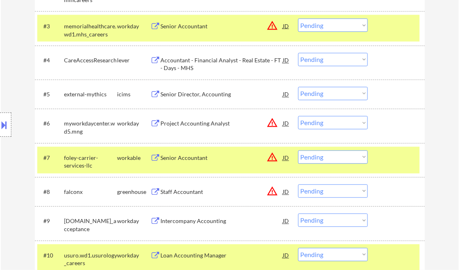
click at [190, 160] on div "#7 foley-carrier-services-llc workable Senior Accountant JD warning_amber Choos…" at bounding box center [228, 160] width 382 height 27
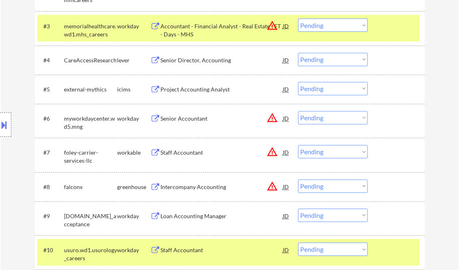
click at [191, 154] on div "Staff Accountant" at bounding box center [222, 153] width 122 height 8
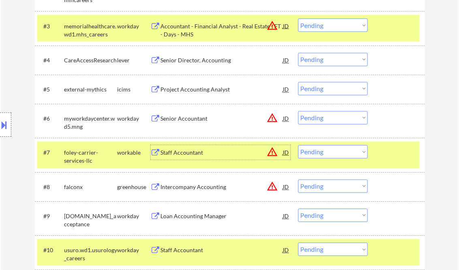
click at [334, 151] on select "Choose an option... Pending Applied Excluded (Questions) Excluded (Expired) Exc…" at bounding box center [333, 151] width 70 height 13
click at [298, 145] on select "Choose an option... Pending Applied Excluded (Questions) Excluded (Expired) Exc…" at bounding box center [333, 151] width 70 height 13
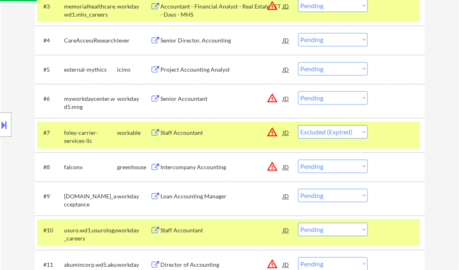
scroll to position [356, 0]
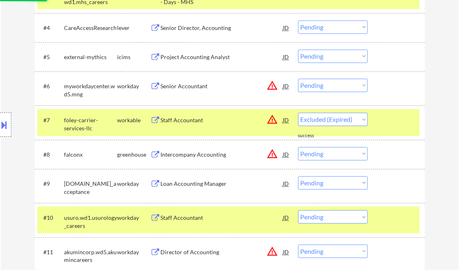
select select ""pending""
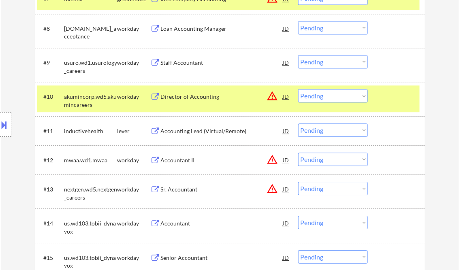
scroll to position [486, 0]
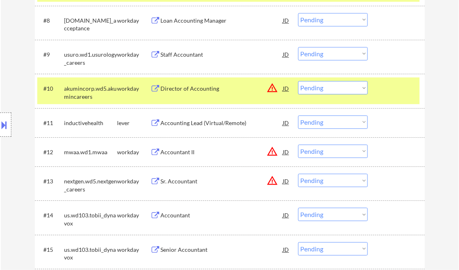
click at [179, 216] on div "Accountant" at bounding box center [222, 215] width 122 height 8
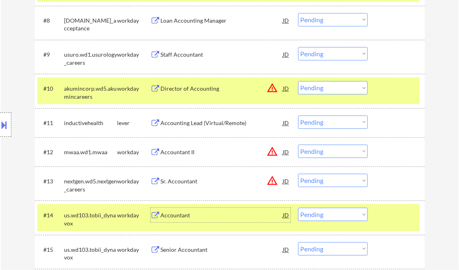
scroll to position [551, 0]
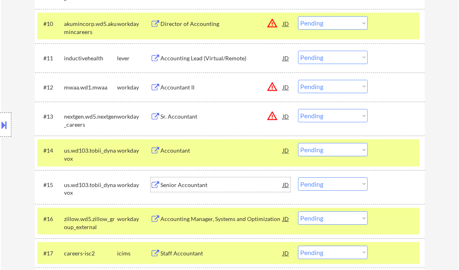
click at [199, 185] on div "Senior Accountant" at bounding box center [222, 185] width 122 height 8
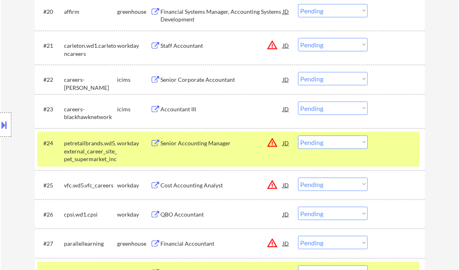
scroll to position [907, 0]
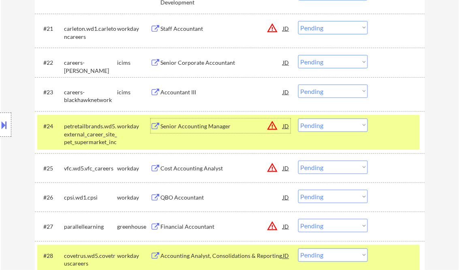
click at [212, 125] on div "Senior Accounting Manager" at bounding box center [222, 126] width 122 height 8
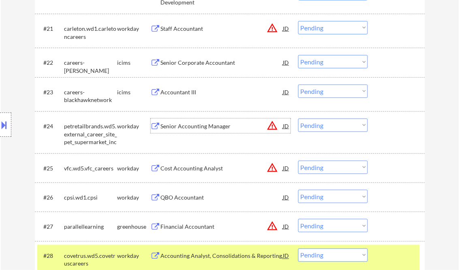
drag, startPoint x: 323, startPoint y: 130, endPoint x: 328, endPoint y: 130, distance: 5.7
click at [323, 130] on select "Choose an option... Pending Applied Excluded (Questions) Excluded (Expired) Exc…" at bounding box center [333, 125] width 70 height 13
click at [298, 119] on select "Choose an option... Pending Applied Excluded (Questions) Excluded (Expired) Exc…" at bounding box center [333, 125] width 70 height 13
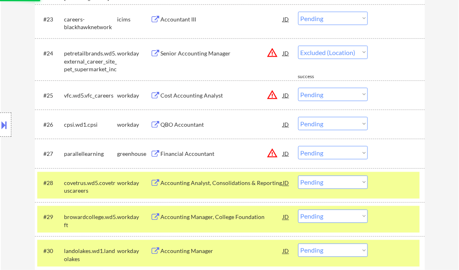
scroll to position [1004, 0]
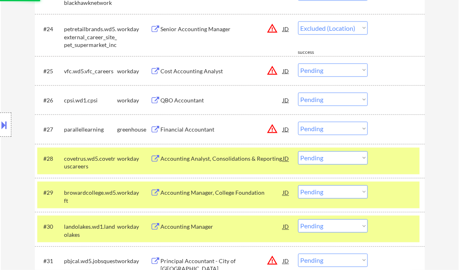
select select ""pending""
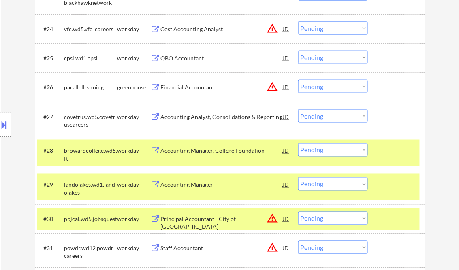
click at [196, 85] on div "Financial Accountant" at bounding box center [222, 87] width 122 height 8
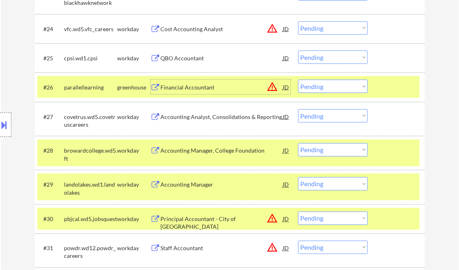
drag, startPoint x: 319, startPoint y: 87, endPoint x: 330, endPoint y: 93, distance: 12.4
click at [319, 87] on select "Choose an option... Pending Applied Excluded (Questions) Excluded (Expired) Exc…" at bounding box center [333, 86] width 70 height 13
click at [298, 80] on select "Choose an option... Pending Applied Excluded (Questions) Excluded (Expired) Exc…" at bounding box center [333, 86] width 70 height 13
select select ""pending""
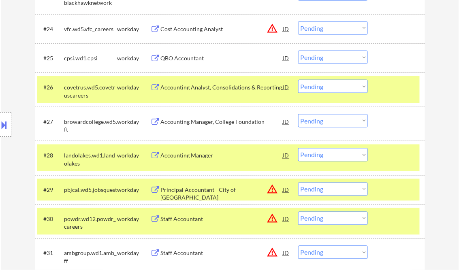
click at [192, 151] on div "Accounting Manager" at bounding box center [222, 155] width 122 height 15
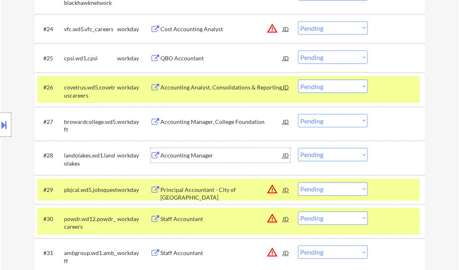
drag, startPoint x: 331, startPoint y: 155, endPoint x: 338, endPoint y: 160, distance: 8.4
click at [331, 155] on select "Choose an option... Pending Applied Excluded (Questions) Excluded (Expired) Exc…" at bounding box center [333, 154] width 70 height 13
click at [298, 148] on select "Choose an option... Pending Applied Excluded (Questions) Excluded (Expired) Exc…" at bounding box center [333, 154] width 70 height 13
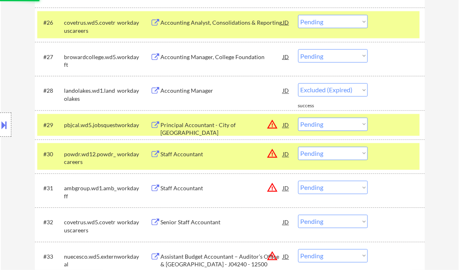
select select ""pending""
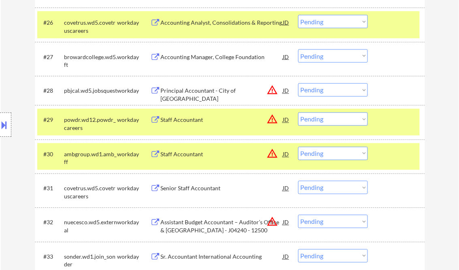
click at [180, 122] on div "Staff Accountant" at bounding box center [222, 120] width 122 height 8
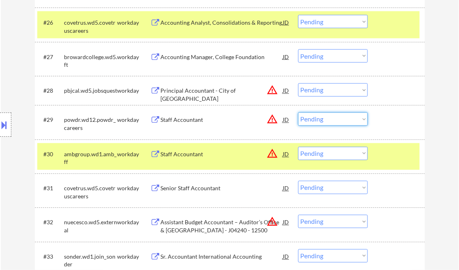
drag, startPoint x: 334, startPoint y: 115, endPoint x: 350, endPoint y: 125, distance: 18.5
click at [334, 115] on select "Choose an option... Pending Applied Excluded (Questions) Excluded (Expired) Exc…" at bounding box center [333, 119] width 70 height 13
click at [298, 113] on select "Choose an option... Pending Applied Excluded (Questions) Excluded (Expired) Exc…" at bounding box center [333, 119] width 70 height 13
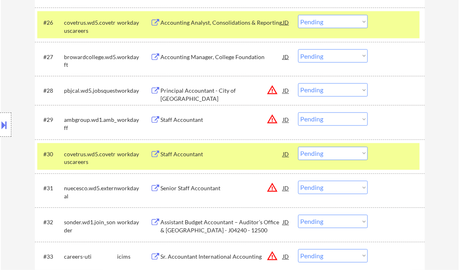
click at [194, 122] on div "Staff Accountant" at bounding box center [222, 120] width 122 height 8
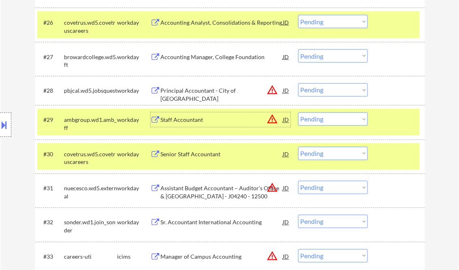
click at [324, 121] on select "Choose an option... Pending Applied Excluded (Questions) Excluded (Expired) Exc…" at bounding box center [333, 119] width 70 height 13
click at [298, 113] on select "Choose an option... Pending Applied Excluded (Questions) Excluded (Expired) Exc…" at bounding box center [333, 119] width 70 height 13
select select ""pending""
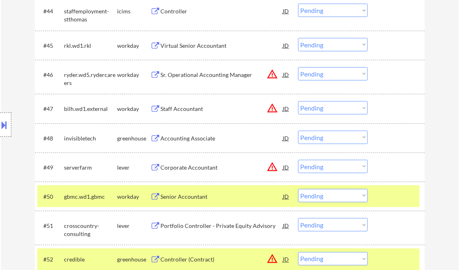
scroll to position [1684, 0]
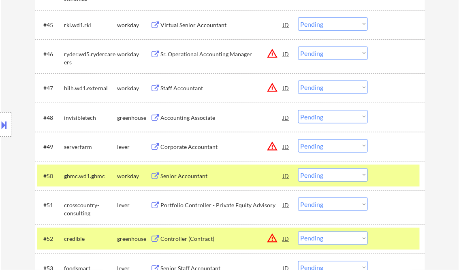
click at [191, 177] on div "Senior Accountant" at bounding box center [222, 176] width 122 height 8
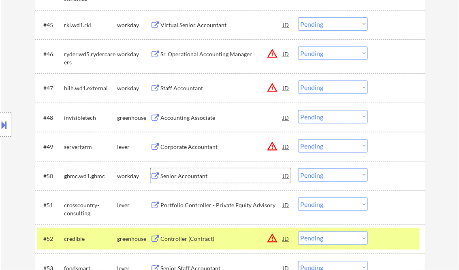
click at [328, 177] on select "Choose an option... Pending Applied Excluded (Questions) Excluded (Expired) Exc…" at bounding box center [333, 174] width 70 height 13
click at [298, 168] on select "Choose an option... Pending Applied Excluded (Questions) Excluded (Expired) Exc…" at bounding box center [333, 174] width 70 height 13
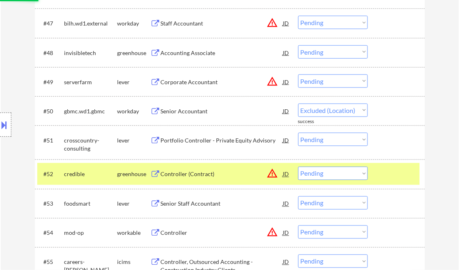
scroll to position [1814, 0]
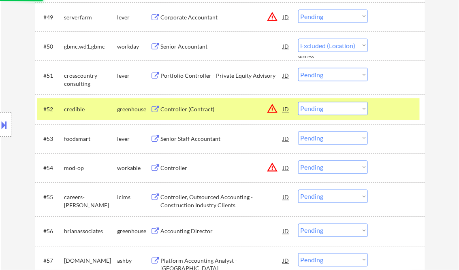
select select ""pending""
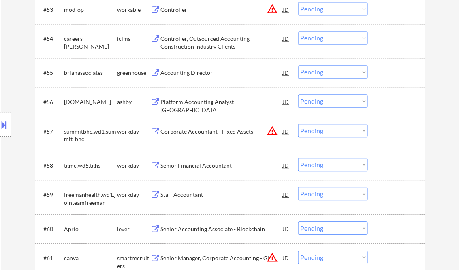
scroll to position [2008, 0]
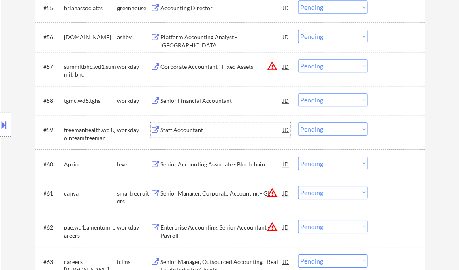
click at [187, 129] on div "Staff Accountant" at bounding box center [222, 130] width 122 height 8
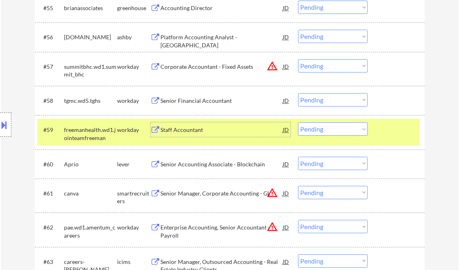
drag, startPoint x: 328, startPoint y: 130, endPoint x: 339, endPoint y: 136, distance: 12.6
click at [328, 130] on select "Choose an option... Pending Applied Excluded (Questions) Excluded (Expired) Exc…" at bounding box center [333, 128] width 70 height 13
click at [298, 122] on select "Choose an option... Pending Applied Excluded (Questions) Excluded (Expired) Exc…" at bounding box center [333, 128] width 70 height 13
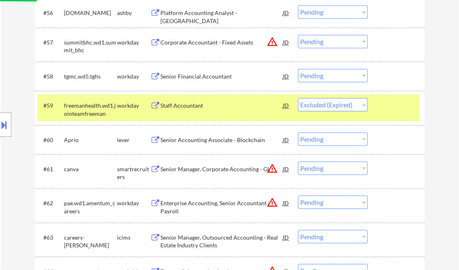
scroll to position [2041, 0]
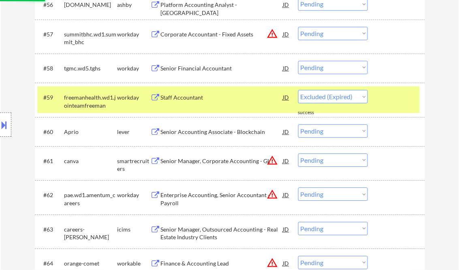
select select ""pending""
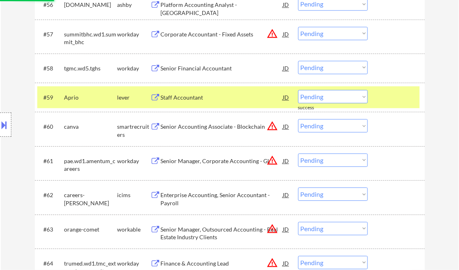
scroll to position [2138, 0]
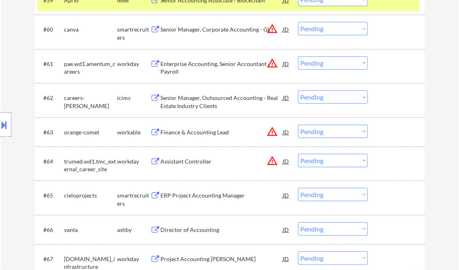
click at [186, 158] on div "Assistant Controller" at bounding box center [222, 162] width 122 height 8
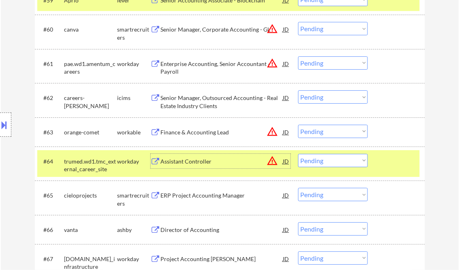
click at [338, 162] on select "Choose an option... Pending Applied Excluded (Questions) Excluded (Expired) Exc…" at bounding box center [333, 160] width 70 height 13
click at [298, 154] on select "Choose an option... Pending Applied Excluded (Questions) Excluded (Expired) Exc…" at bounding box center [333, 160] width 70 height 13
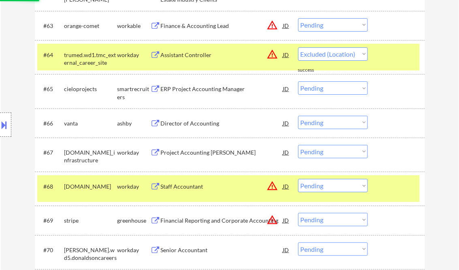
select select ""pending""
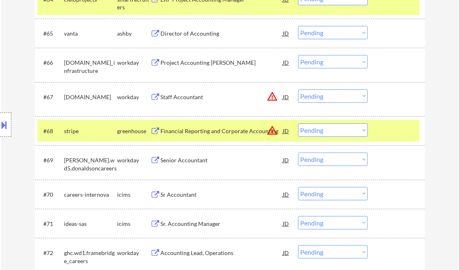
click at [181, 162] on div "Senior Accountant" at bounding box center [222, 160] width 122 height 8
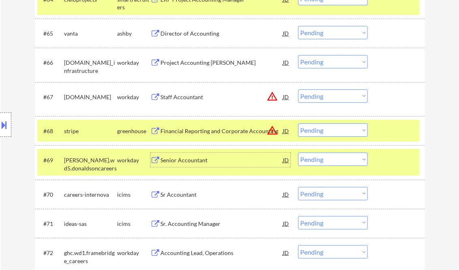
click at [317, 162] on select "Choose an option... Pending Applied Excluded (Questions) Excluded (Expired) Exc…" at bounding box center [333, 159] width 70 height 13
click at [298, 153] on select "Choose an option... Pending Applied Excluded (Questions) Excluded (Expired) Exc…" at bounding box center [333, 159] width 70 height 13
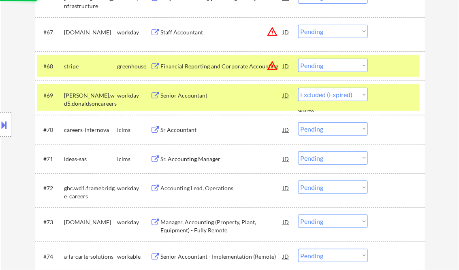
scroll to position [2429, 0]
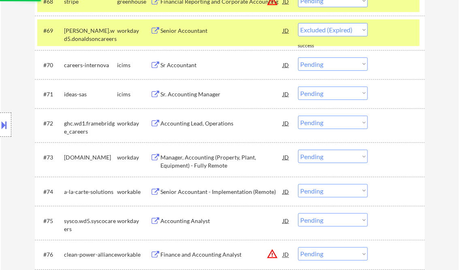
select select ""pending""
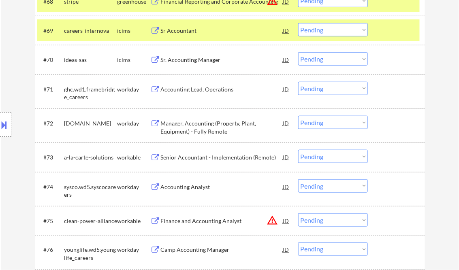
scroll to position [2494, 0]
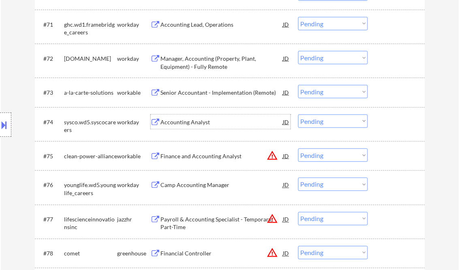
click at [186, 124] on div "Accounting Analyst" at bounding box center [222, 122] width 122 height 8
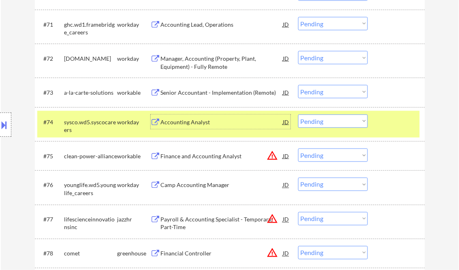
drag, startPoint x: 313, startPoint y: 122, endPoint x: 317, endPoint y: 127, distance: 6.0
click at [313, 122] on select "Choose an option... Pending Applied Excluded (Questions) Excluded (Expired) Exc…" at bounding box center [333, 121] width 70 height 13
click at [298, 115] on select "Choose an option... Pending Applied Excluded (Questions) Excluded (Expired) Exc…" at bounding box center [333, 121] width 70 height 13
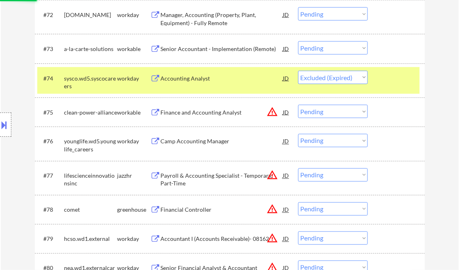
scroll to position [2559, 0]
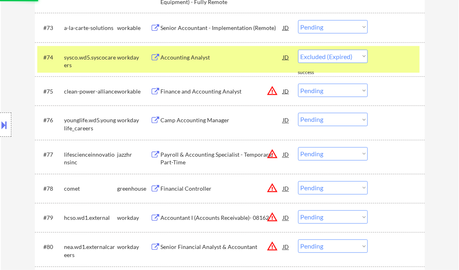
select select ""pending""
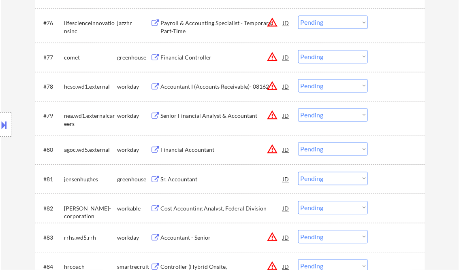
click at [192, 59] on div "Financial Controller" at bounding box center [222, 58] width 122 height 8
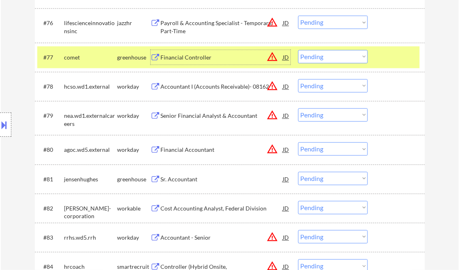
click at [329, 58] on select "Choose an option... Pending Applied Excluded (Questions) Excluded (Expired) Exc…" at bounding box center [333, 56] width 70 height 13
click at [298, 50] on select "Choose an option... Pending Applied Excluded (Questions) Excluded (Expired) Exc…" at bounding box center [333, 56] width 70 height 13
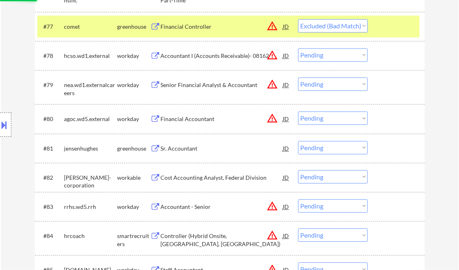
scroll to position [2721, 0]
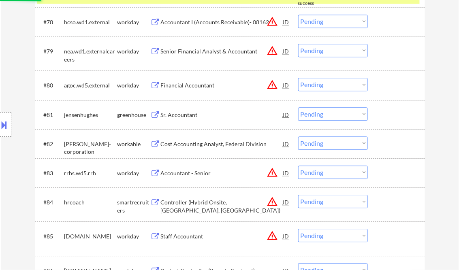
select select ""pending""
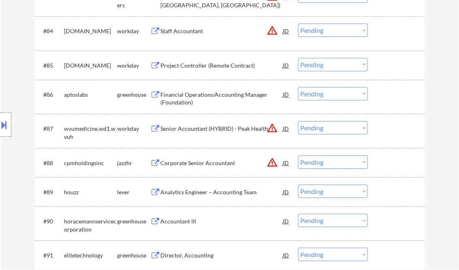
scroll to position [2915, 0]
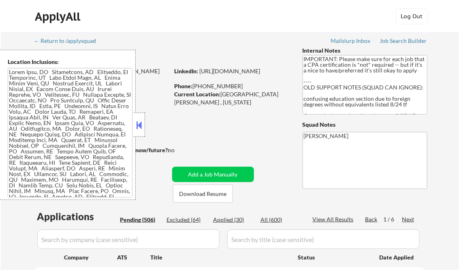
click at [141, 120] on button at bounding box center [139, 125] width 9 height 12
select select ""pending""
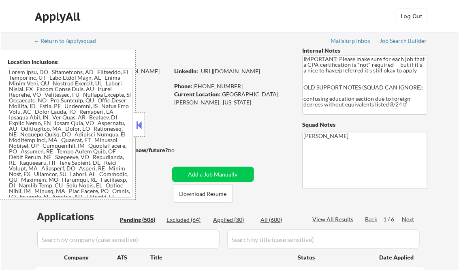
select select ""pending""
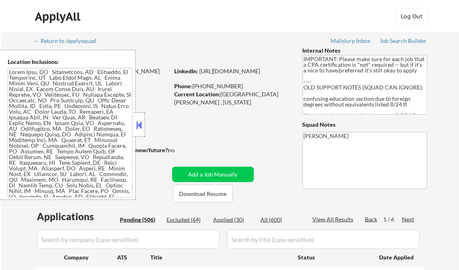
select select ""pending""
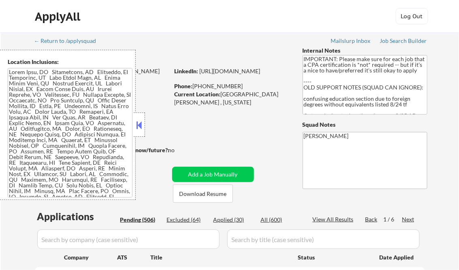
select select ""pending""
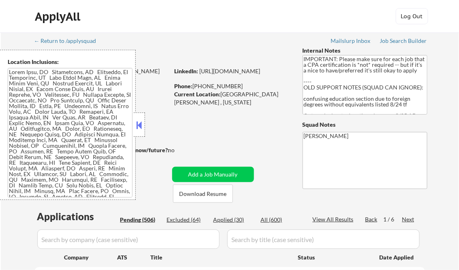
select select ""pending""
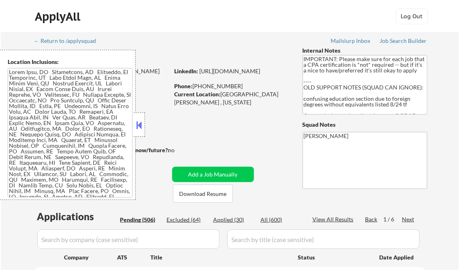
select select ""pending""
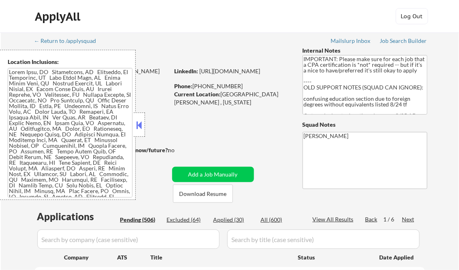
select select ""pending""
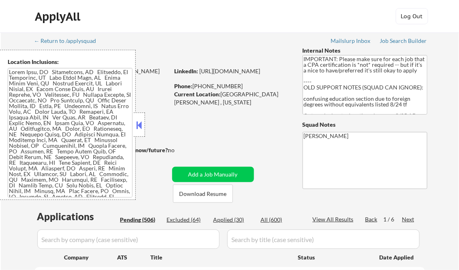
select select ""pending""
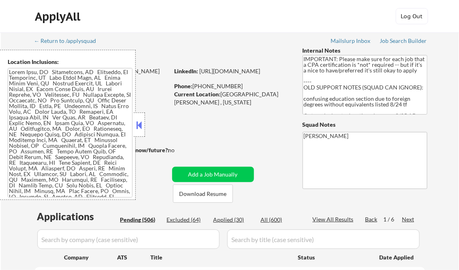
select select ""pending""
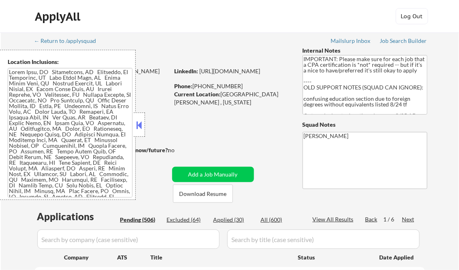
select select ""pending""
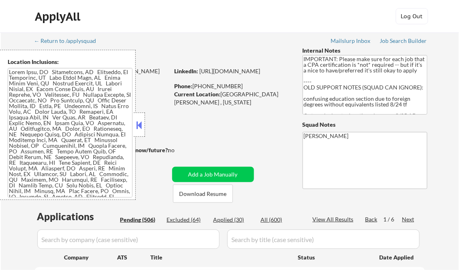
select select ""pending""
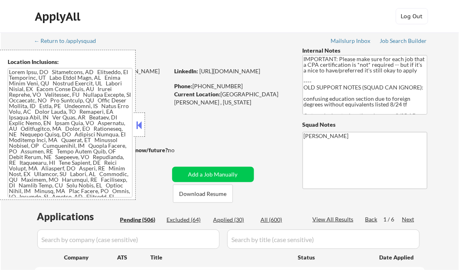
select select ""pending""
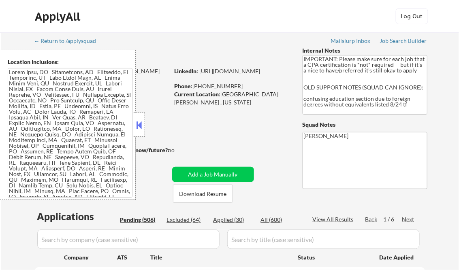
select select ""pending""
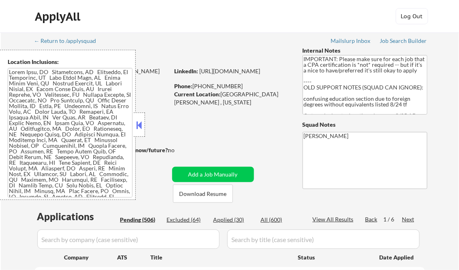
select select ""pending""
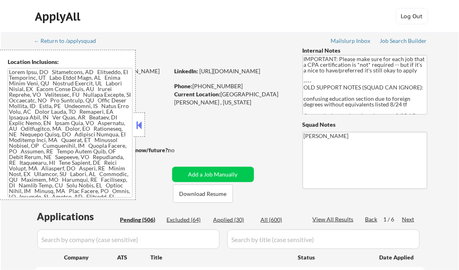
select select ""pending""
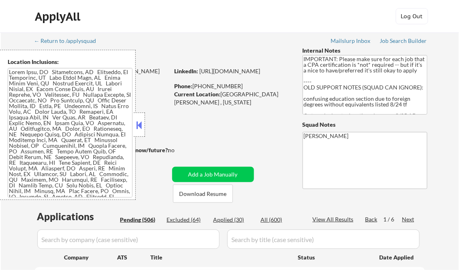
select select ""pending""
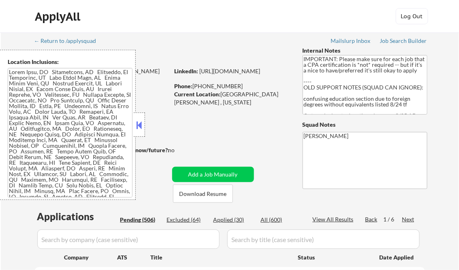
select select ""pending""
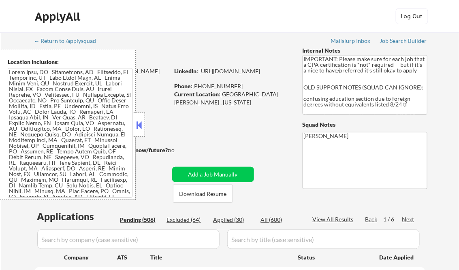
select select ""pending""
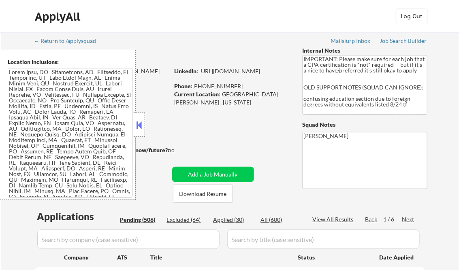
select select ""pending""
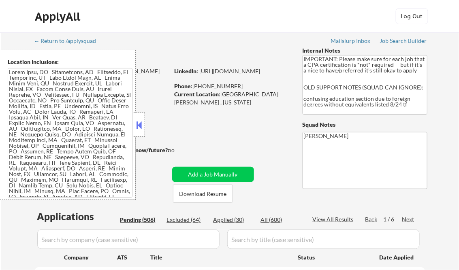
select select ""pending""
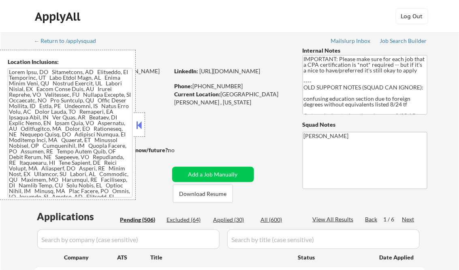
select select ""pending""
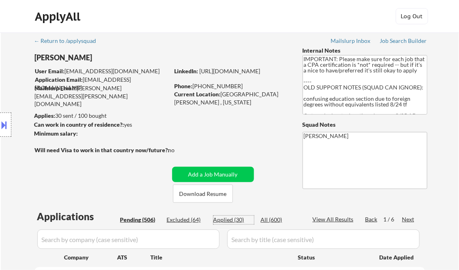
click at [236, 220] on div "Applied (30)" at bounding box center [233, 220] width 40 height 8
select select ""applied""
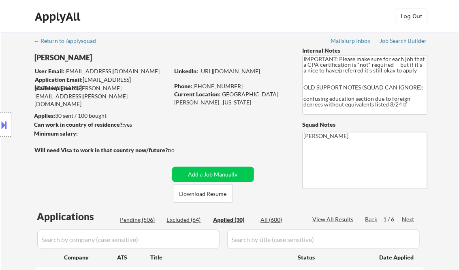
select select ""applied""
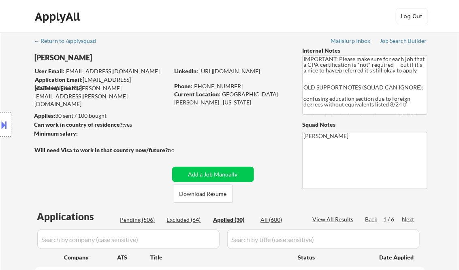
select select ""applied""
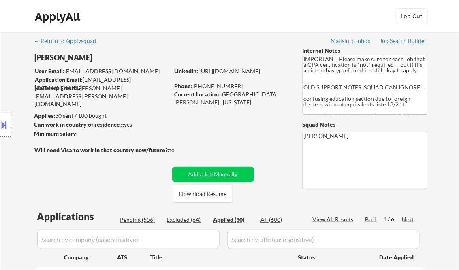
select select ""applied""
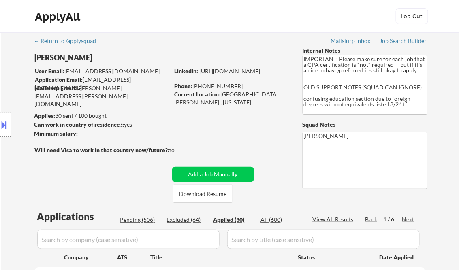
select select ""applied""
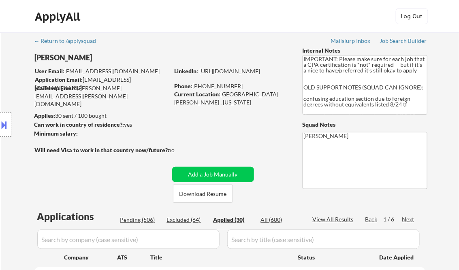
select select ""applied""
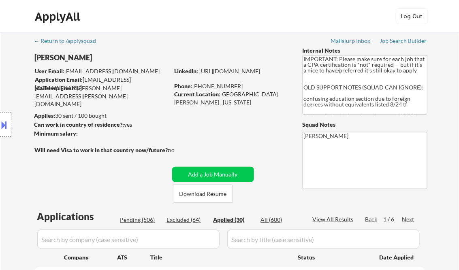
select select ""applied""
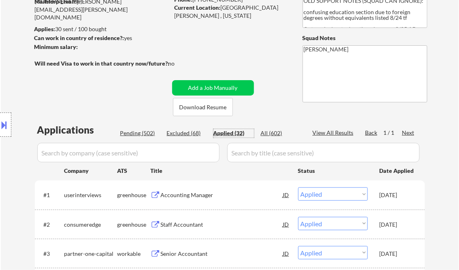
scroll to position [97, 0]
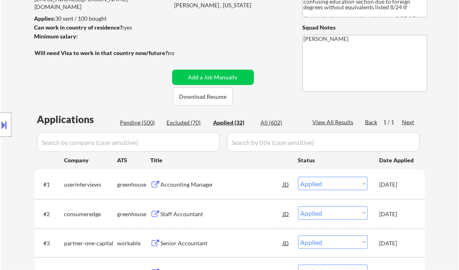
select select ""applied""
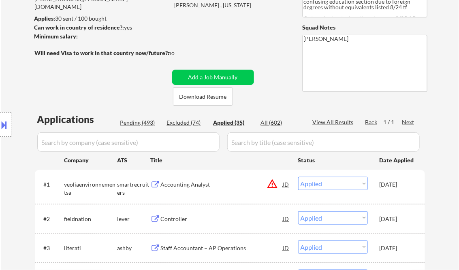
select select ""applied""
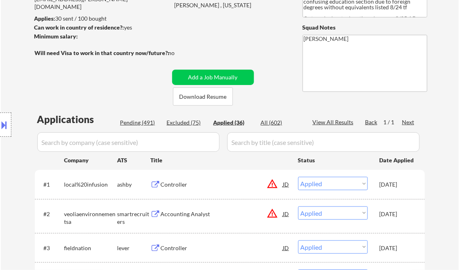
select select ""applied""
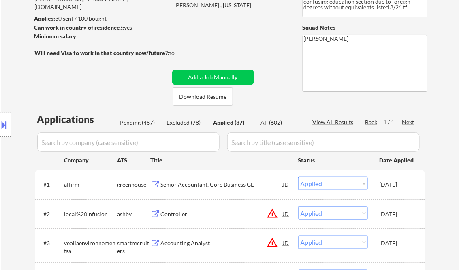
scroll to position [868, 0]
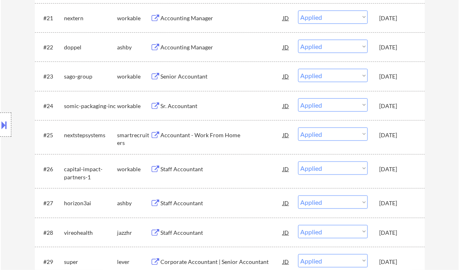
click at [196, 132] on div "Accountant - Work From Home" at bounding box center [222, 135] width 122 height 8
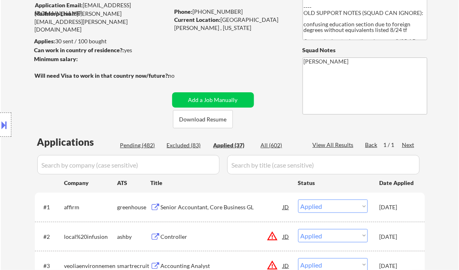
scroll to position [0, 0]
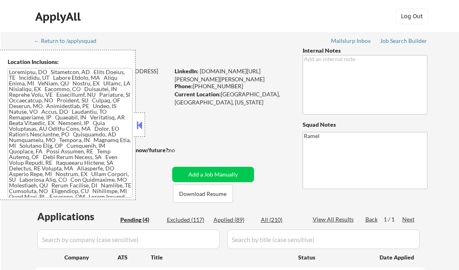
select select ""pending""
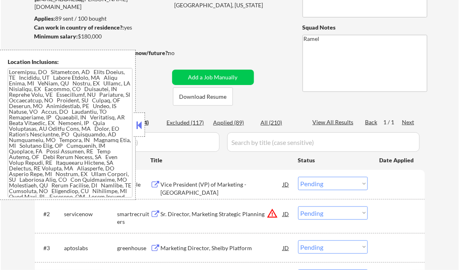
scroll to position [97, 0]
click at [235, 121] on div "Applied (89)" at bounding box center [233, 123] width 40 height 8
select select ""applied""
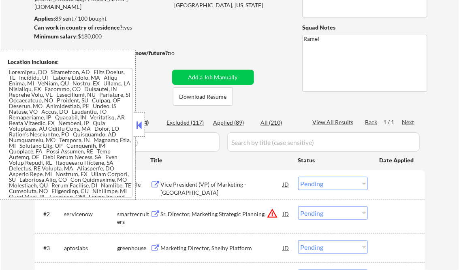
select select ""applied""
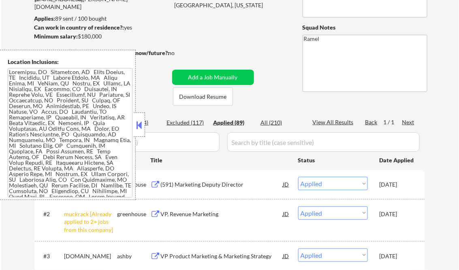
scroll to position [162, 0]
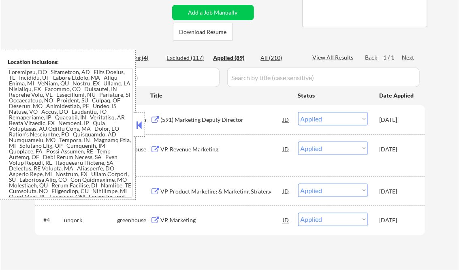
select select ""applied""
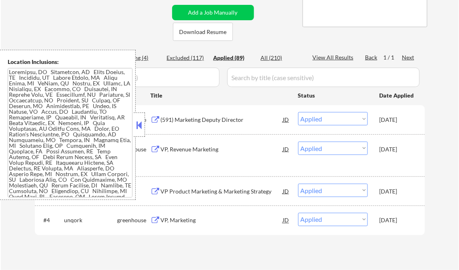
select select ""applied""
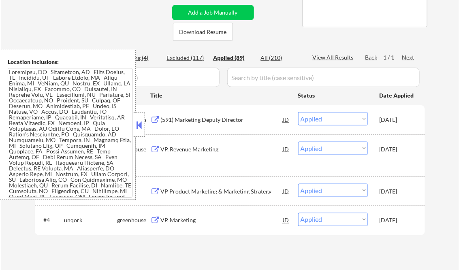
select select ""applied""
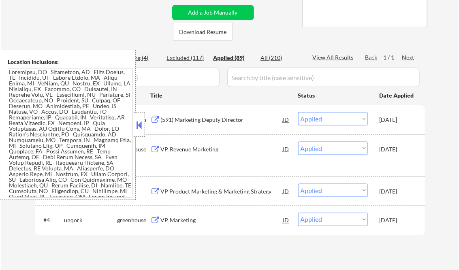
select select ""applied""
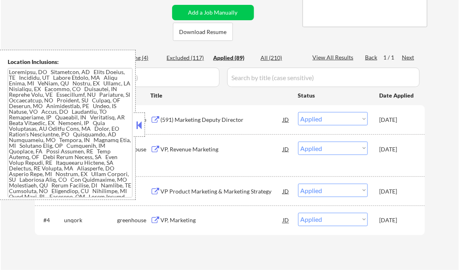
select select ""applied""
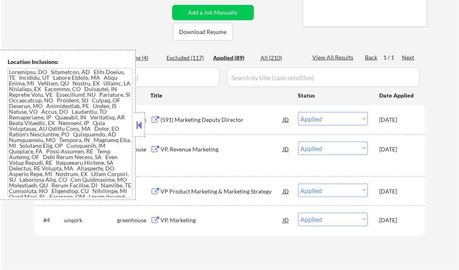
select select ""applied""
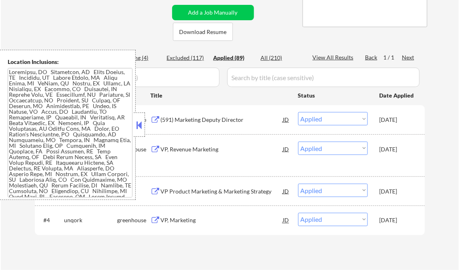
select select ""applied""
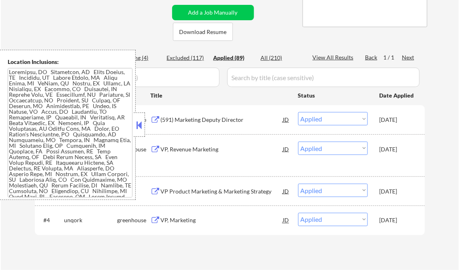
select select ""applied""
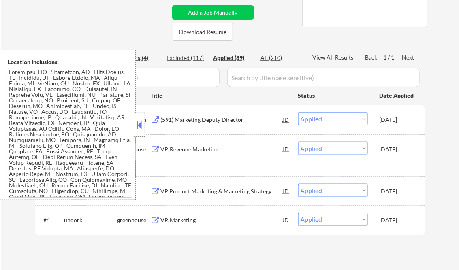
select select ""applied""
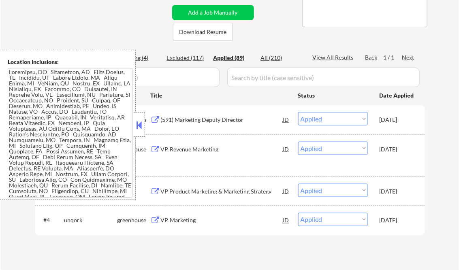
select select ""applied""
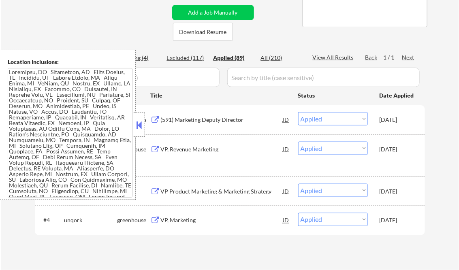
select select ""applied""
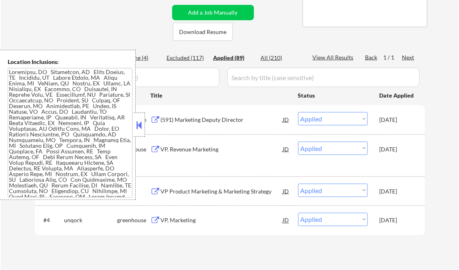
select select ""applied""
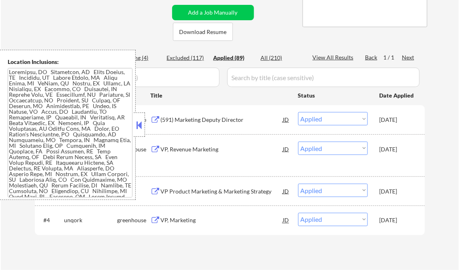
select select ""applied""
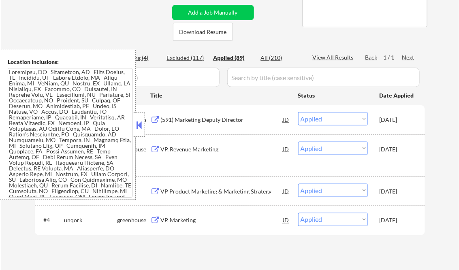
select select ""applied""
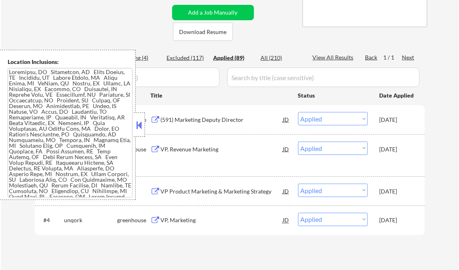
select select ""applied""
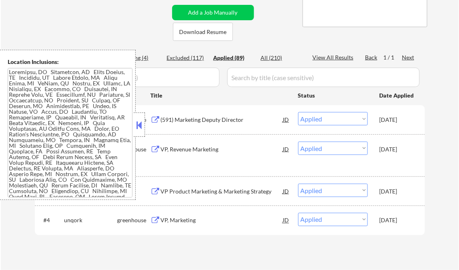
select select ""applied""
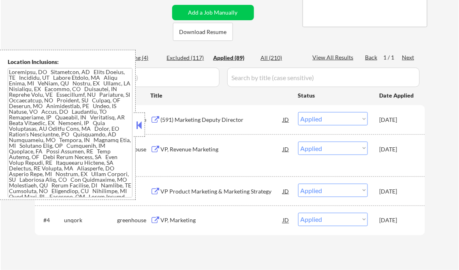
select select ""applied""
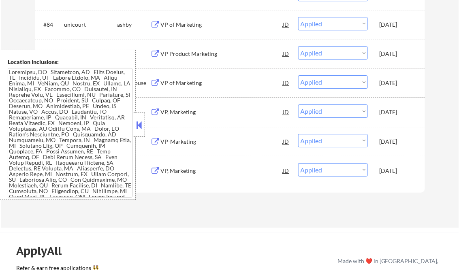
scroll to position [2883, 0]
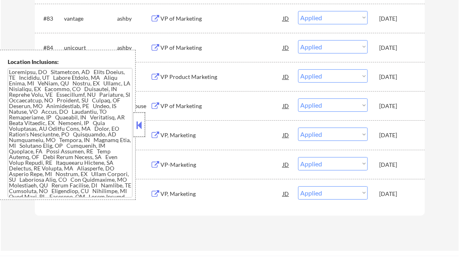
drag, startPoint x: 139, startPoint y: 116, endPoint x: 124, endPoint y: 89, distance: 30.4
click at [138, 116] on div at bounding box center [139, 125] width 11 height 24
